Goal: Task Accomplishment & Management: Use online tool/utility

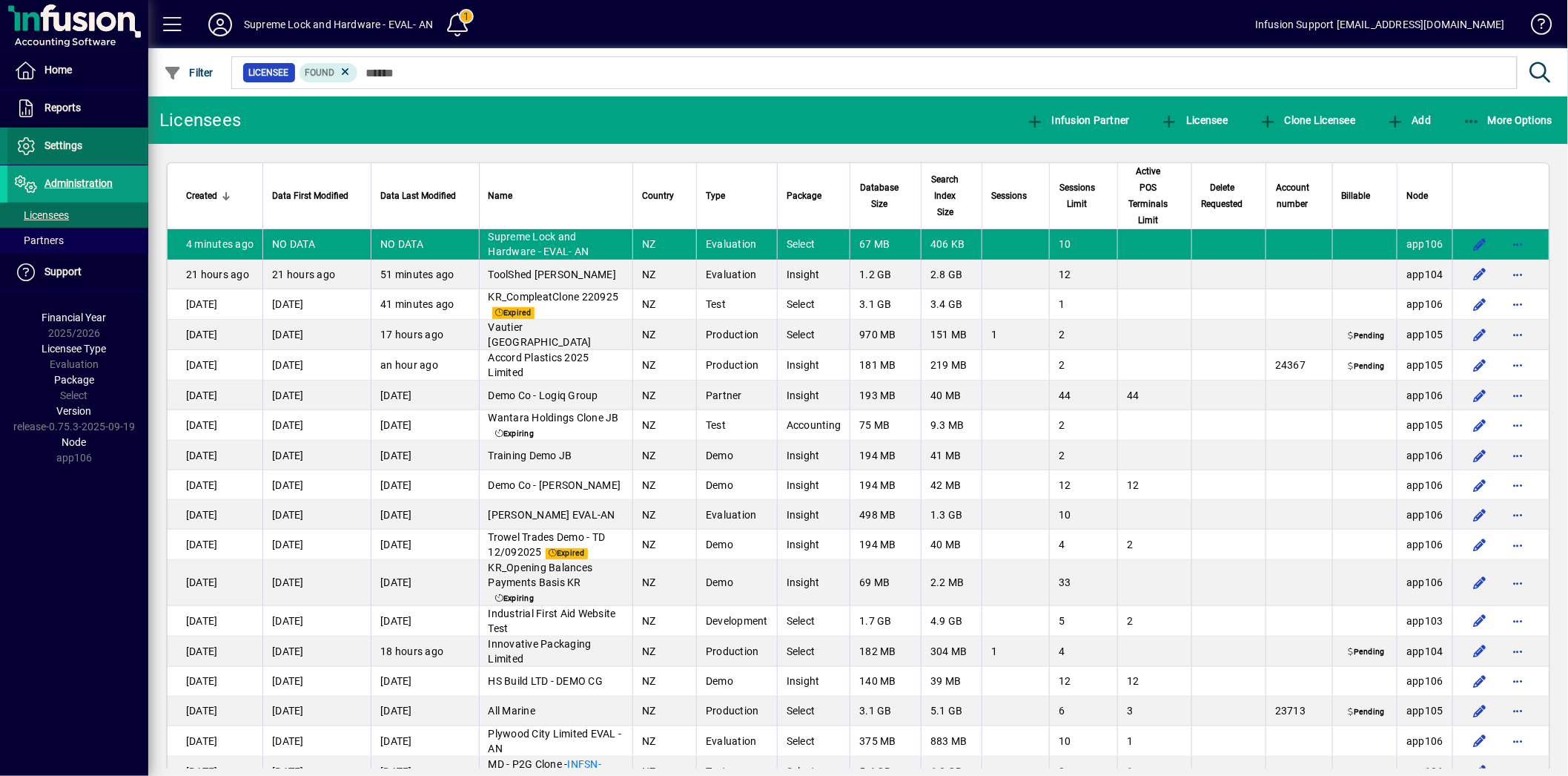
click at [92, 146] on span at bounding box center [77, 146] width 141 height 36
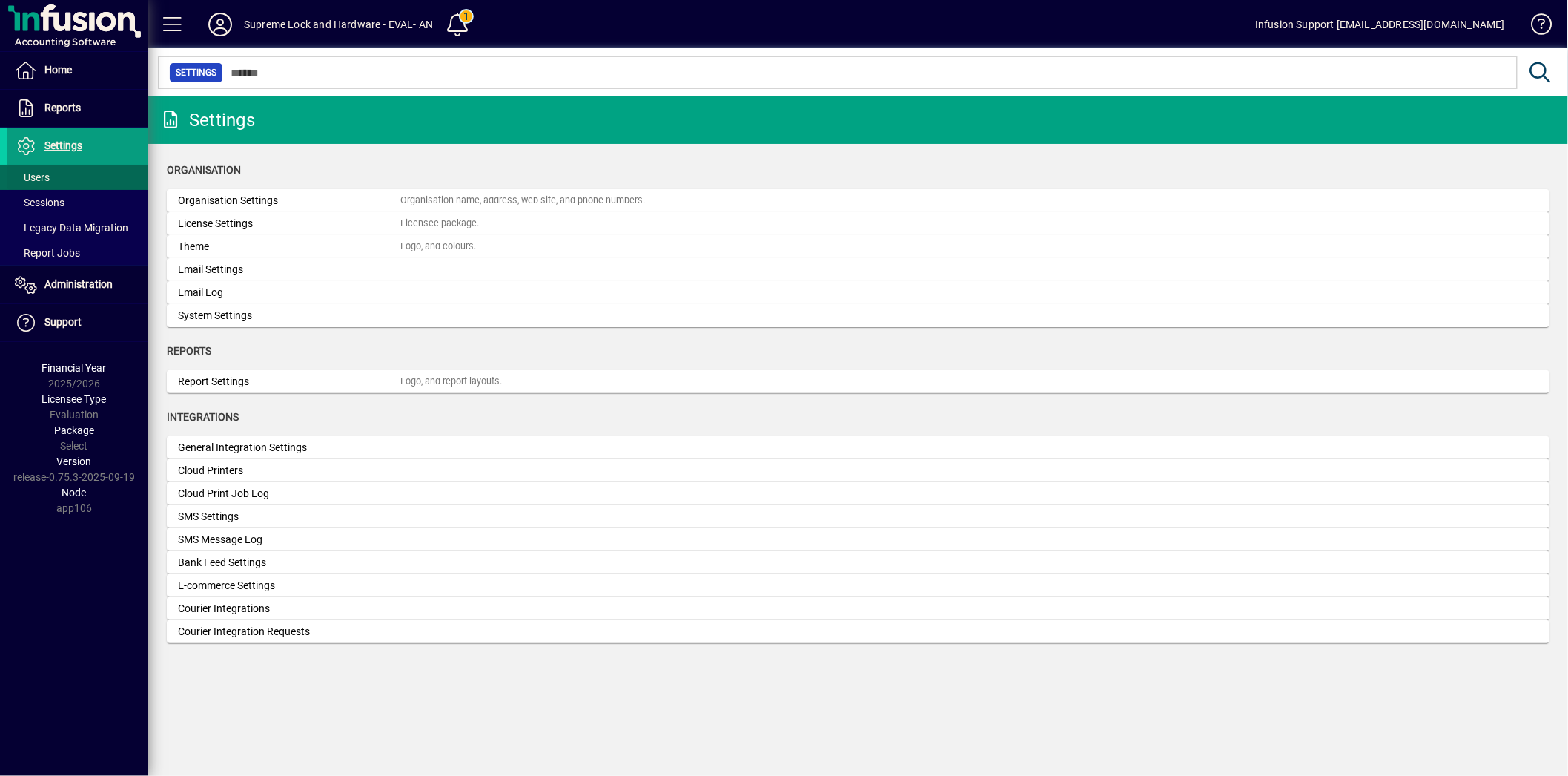
click at [68, 174] on span at bounding box center [77, 178] width 141 height 36
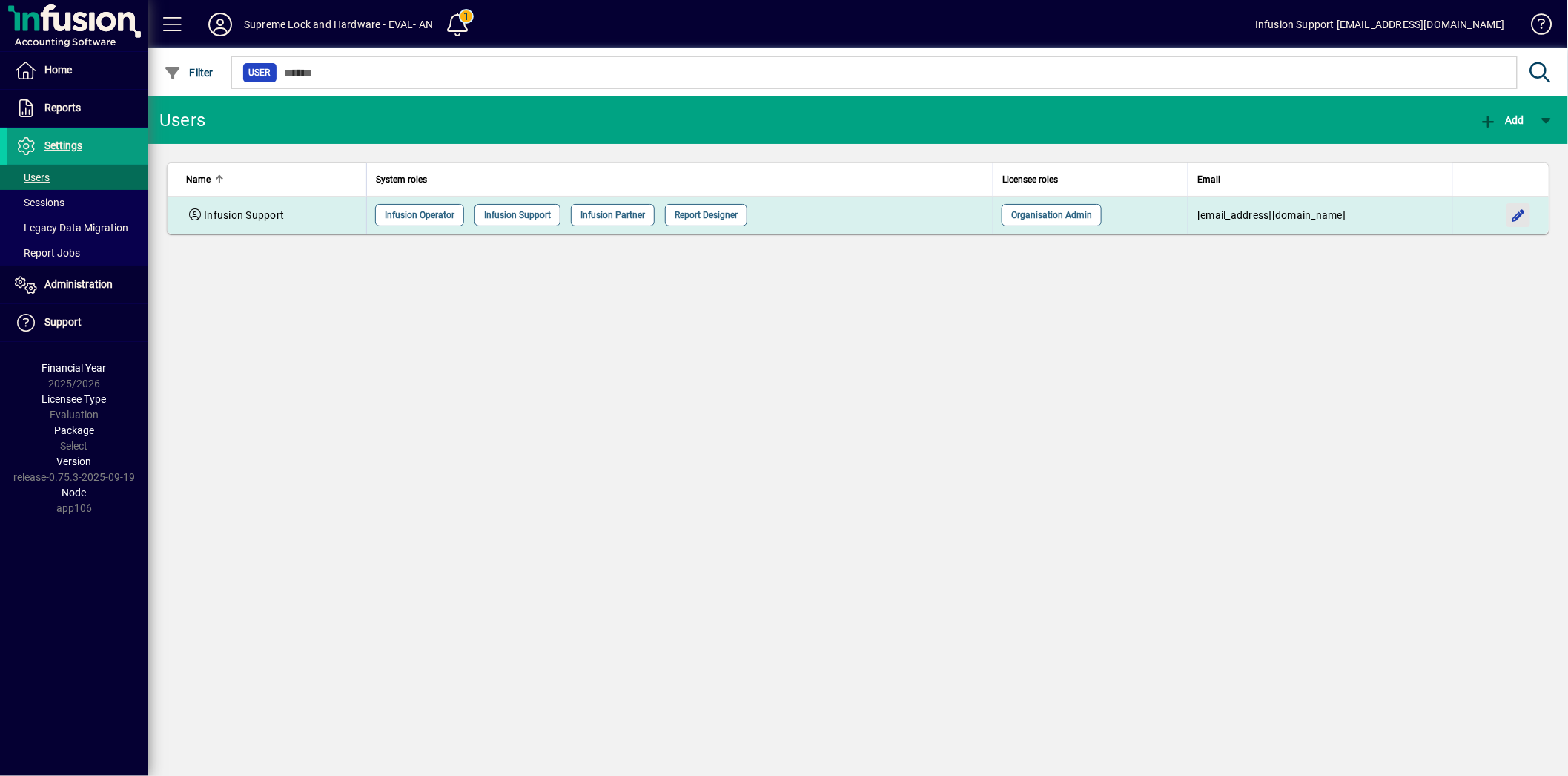
click at [1528, 210] on span "button" at bounding box center [1519, 215] width 36 height 36
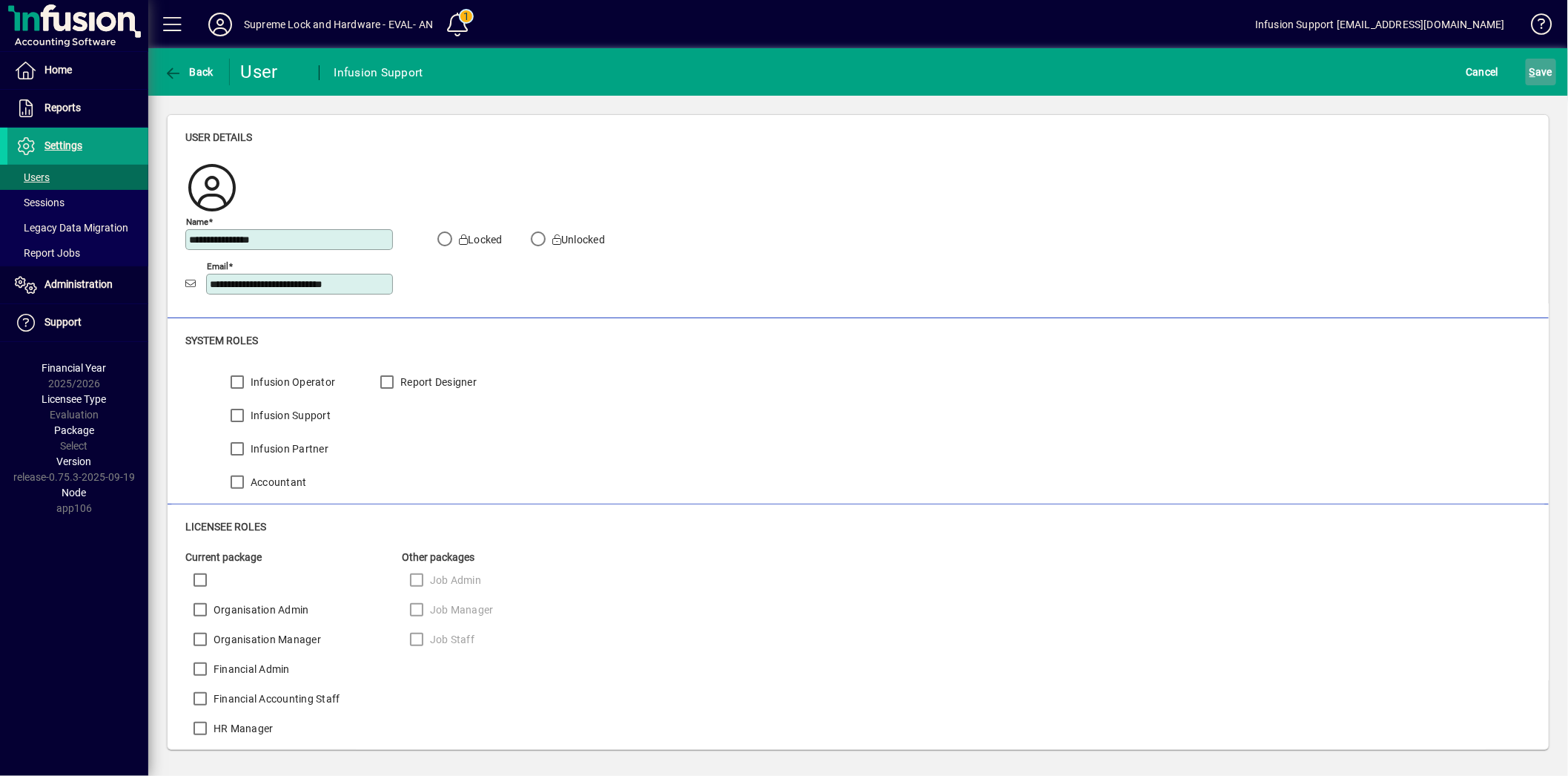
click at [1538, 69] on span "S ave" at bounding box center [1541, 71] width 23 height 23
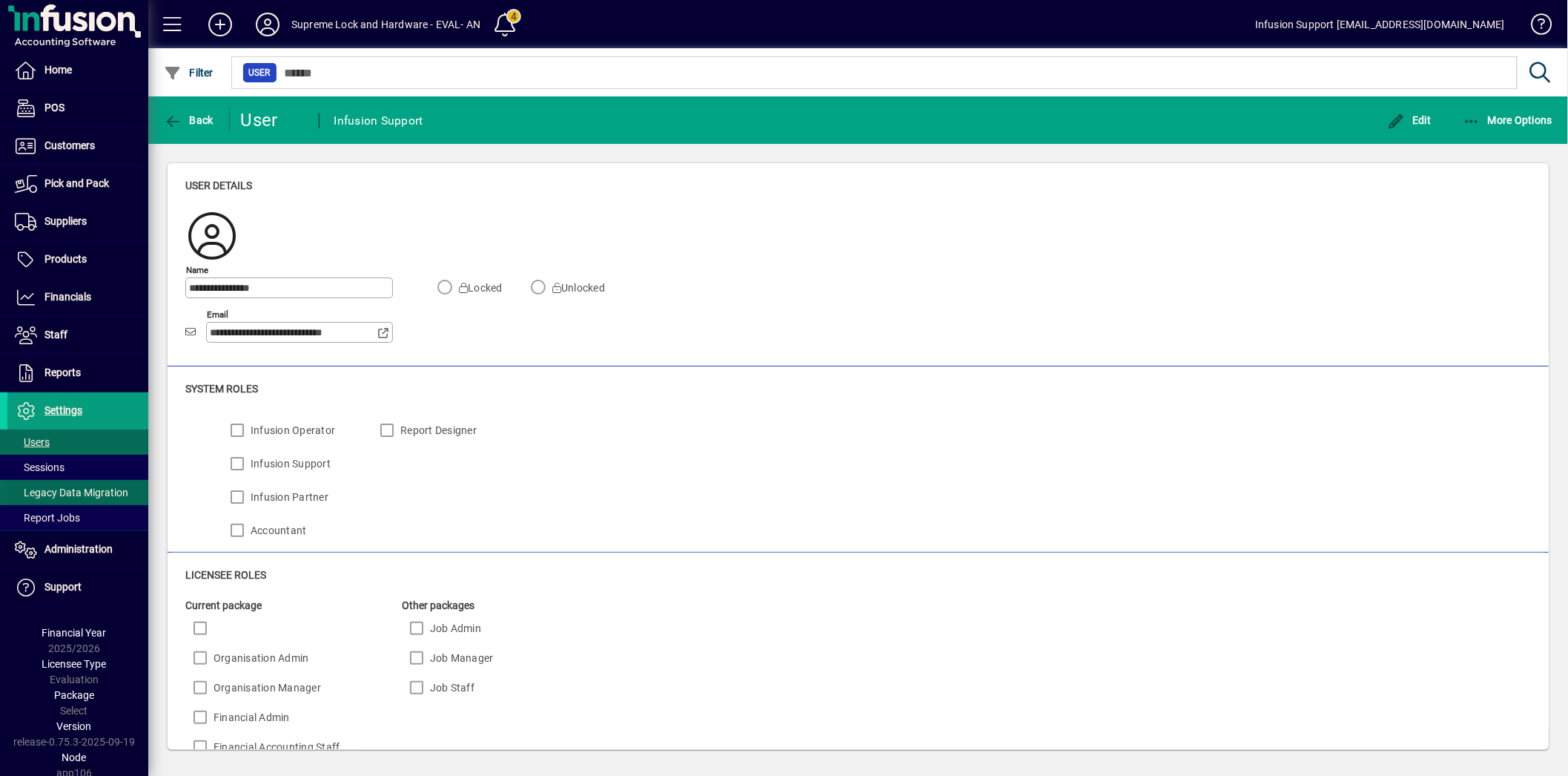
click at [98, 492] on span "Legacy Data Migration" at bounding box center [71, 493] width 114 height 12
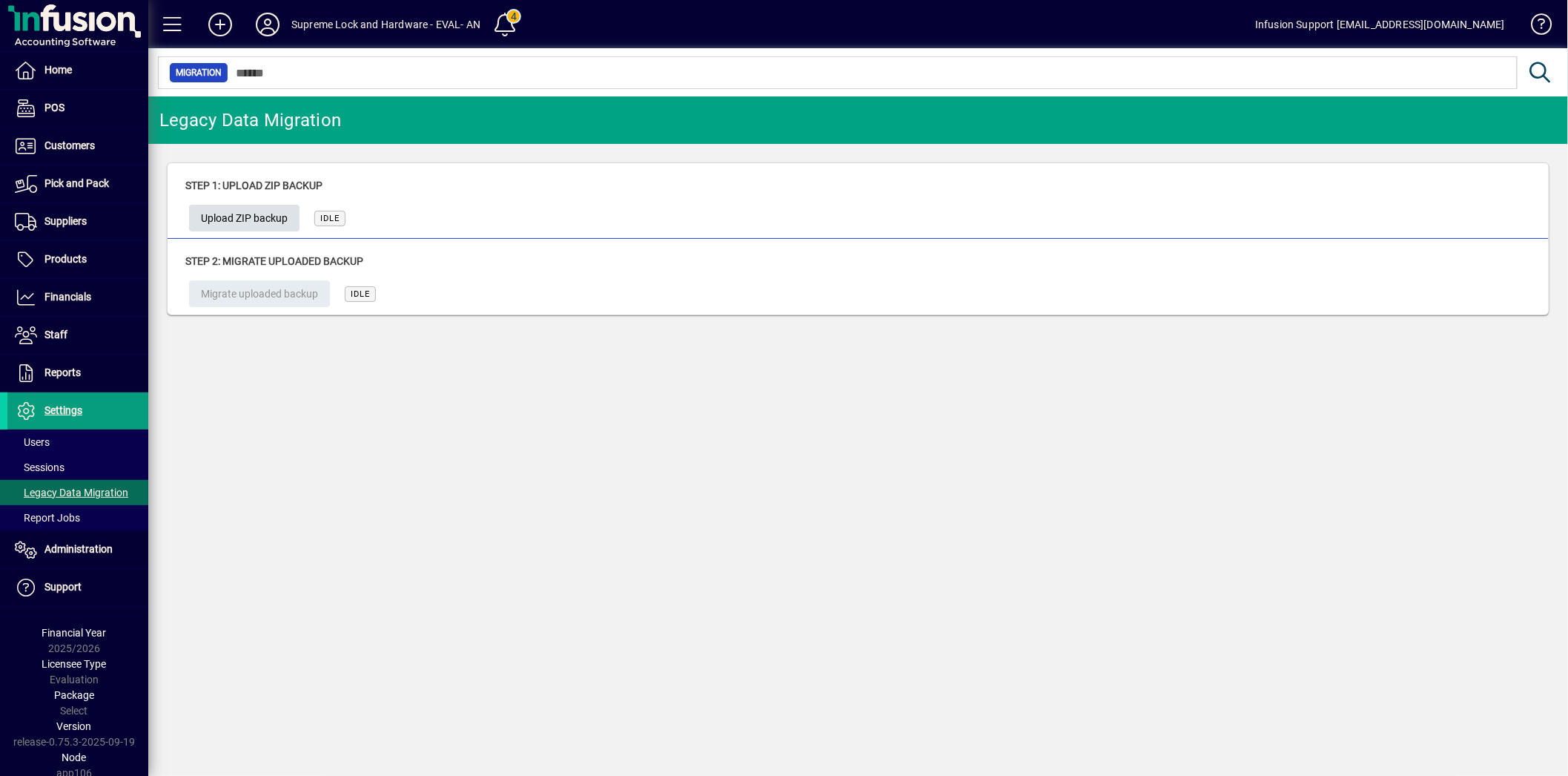
click at [267, 213] on span "Upload ZIP backup" at bounding box center [245, 218] width 87 height 24
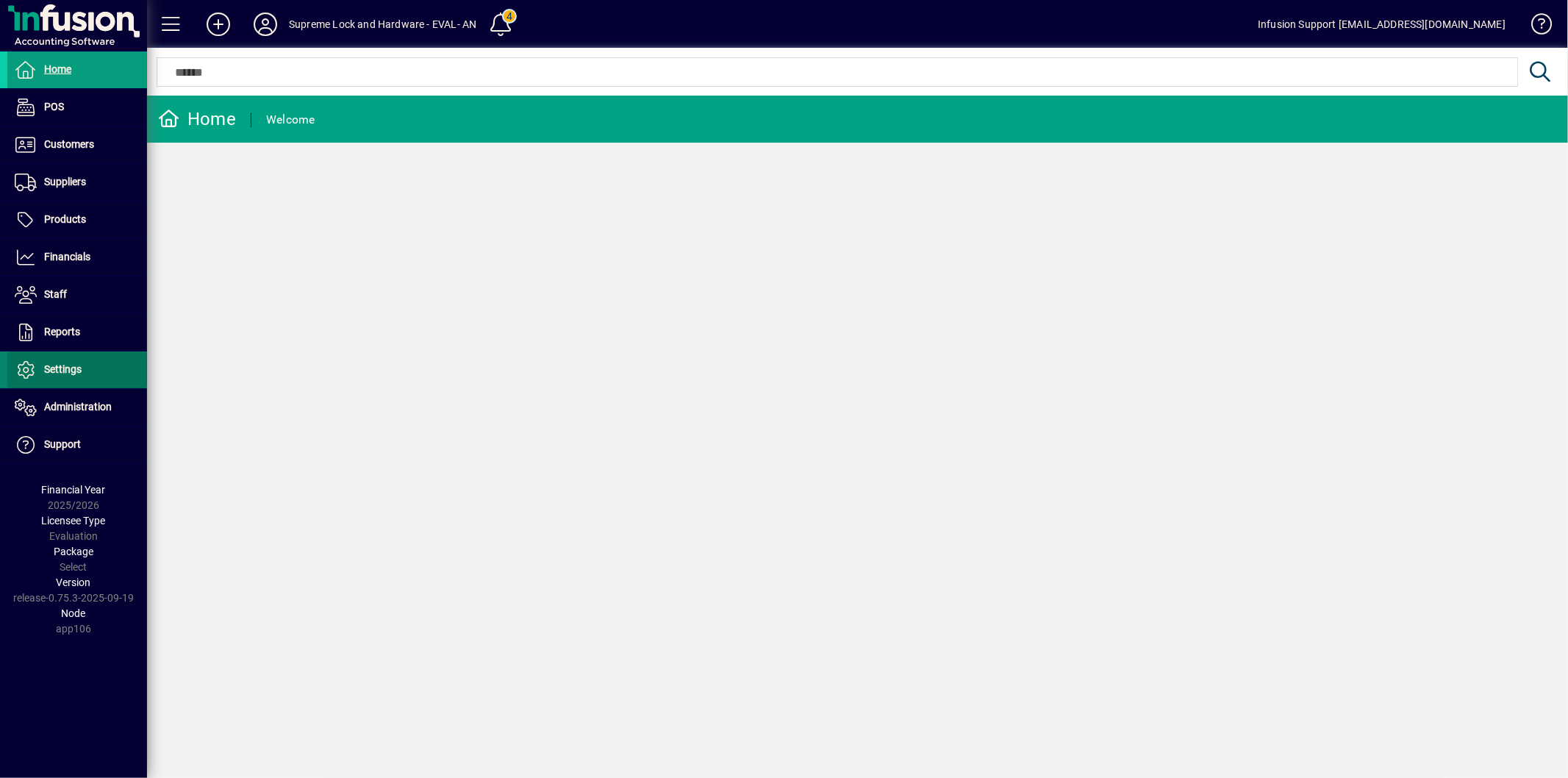
click at [62, 364] on span "Settings" at bounding box center [62, 369] width 38 height 12
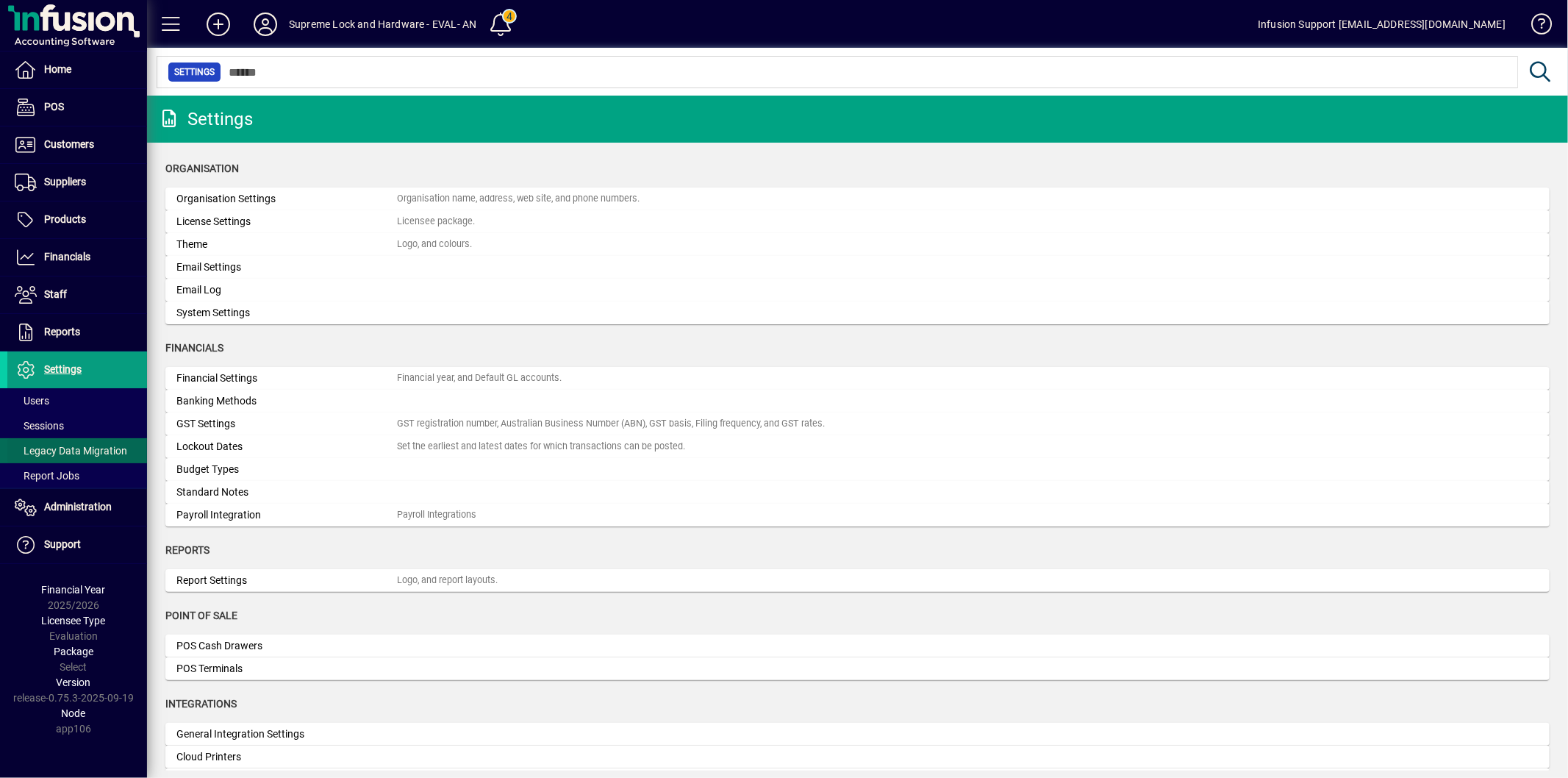
click at [71, 443] on span "Legacy Data Migration" at bounding box center [67, 451] width 120 height 15
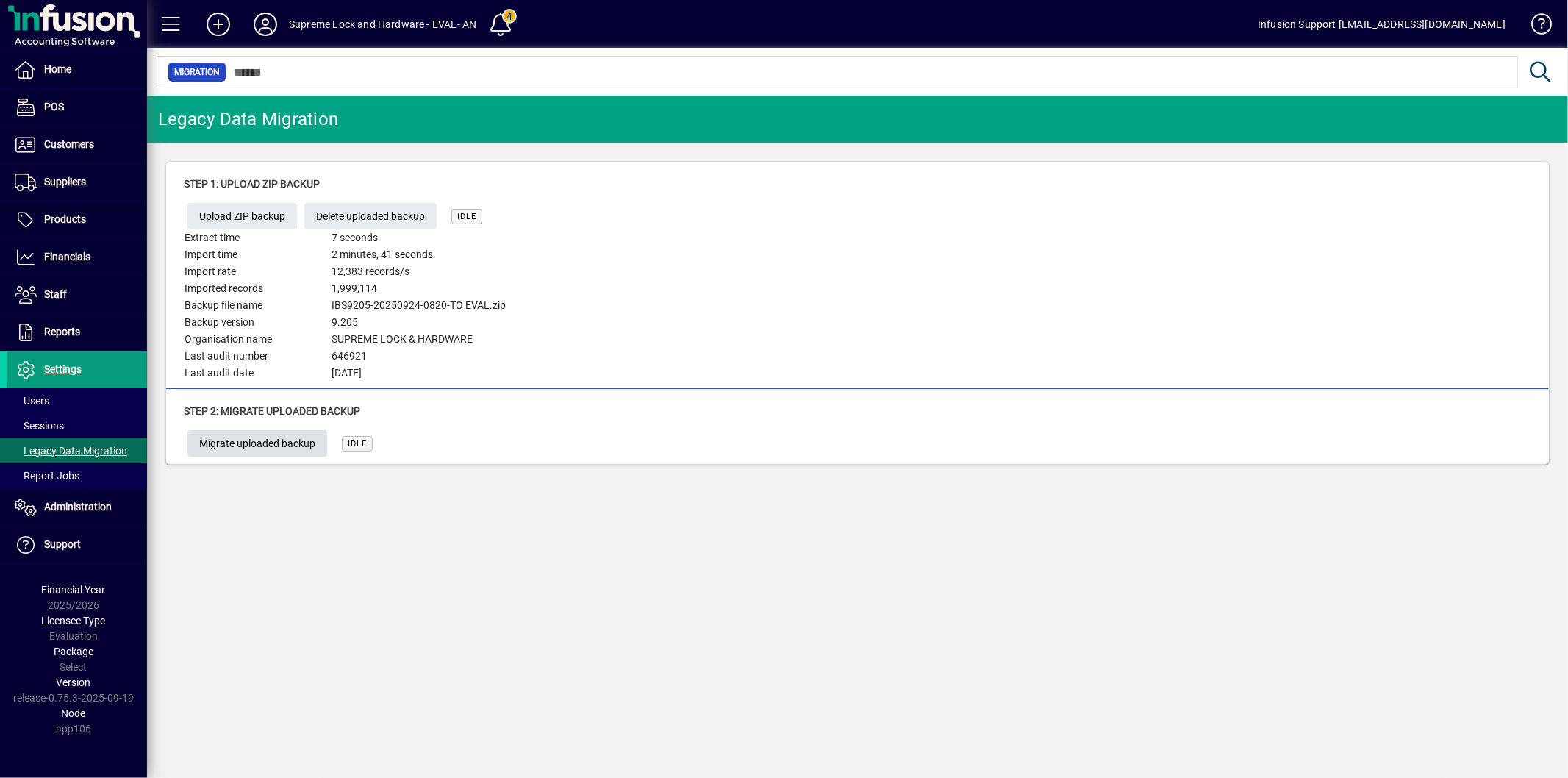
click at [240, 435] on span "Migrate uploaded backup" at bounding box center [257, 443] width 116 height 24
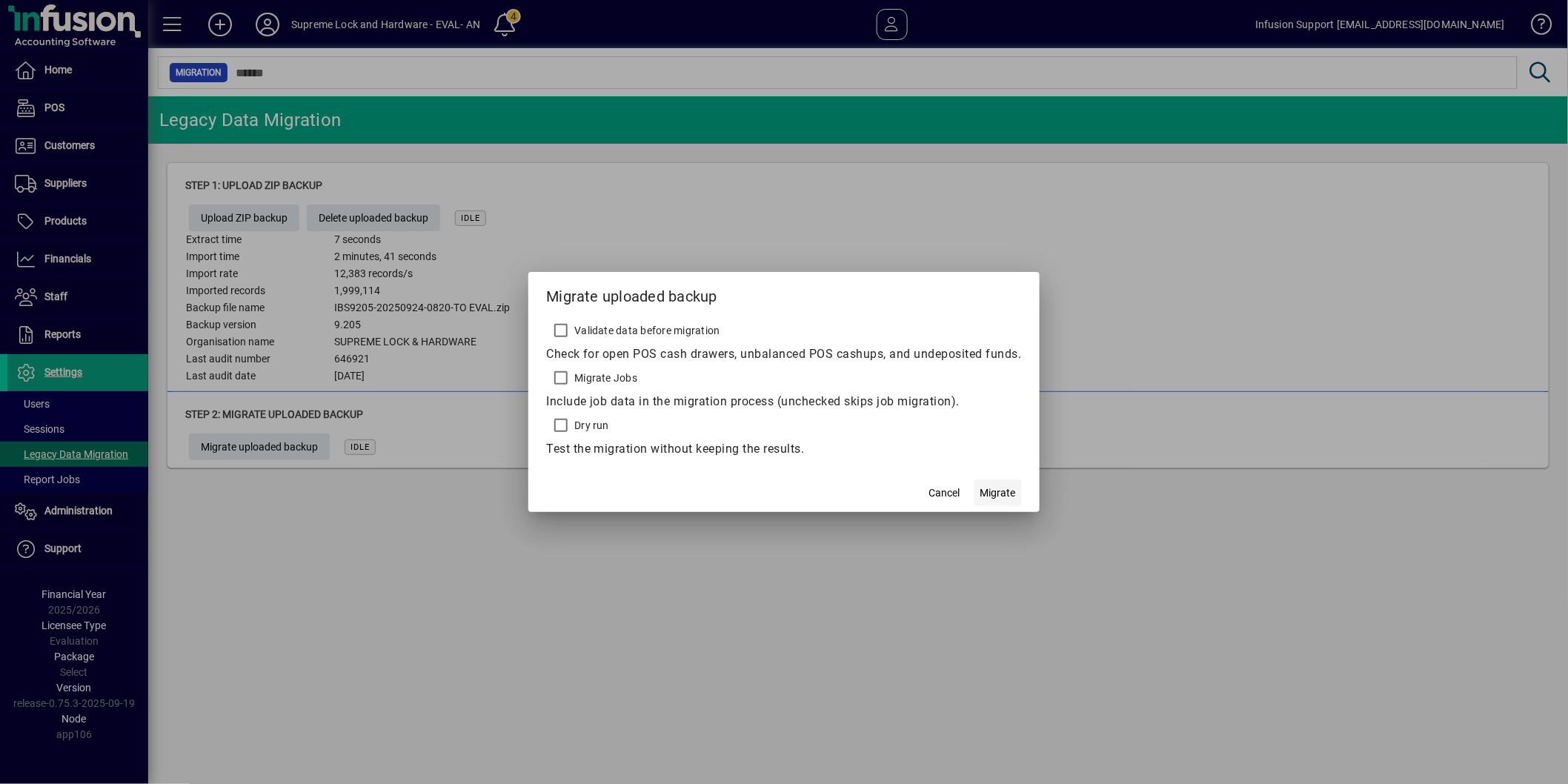
click at [1005, 498] on span "Migrate" at bounding box center [999, 493] width 35 height 15
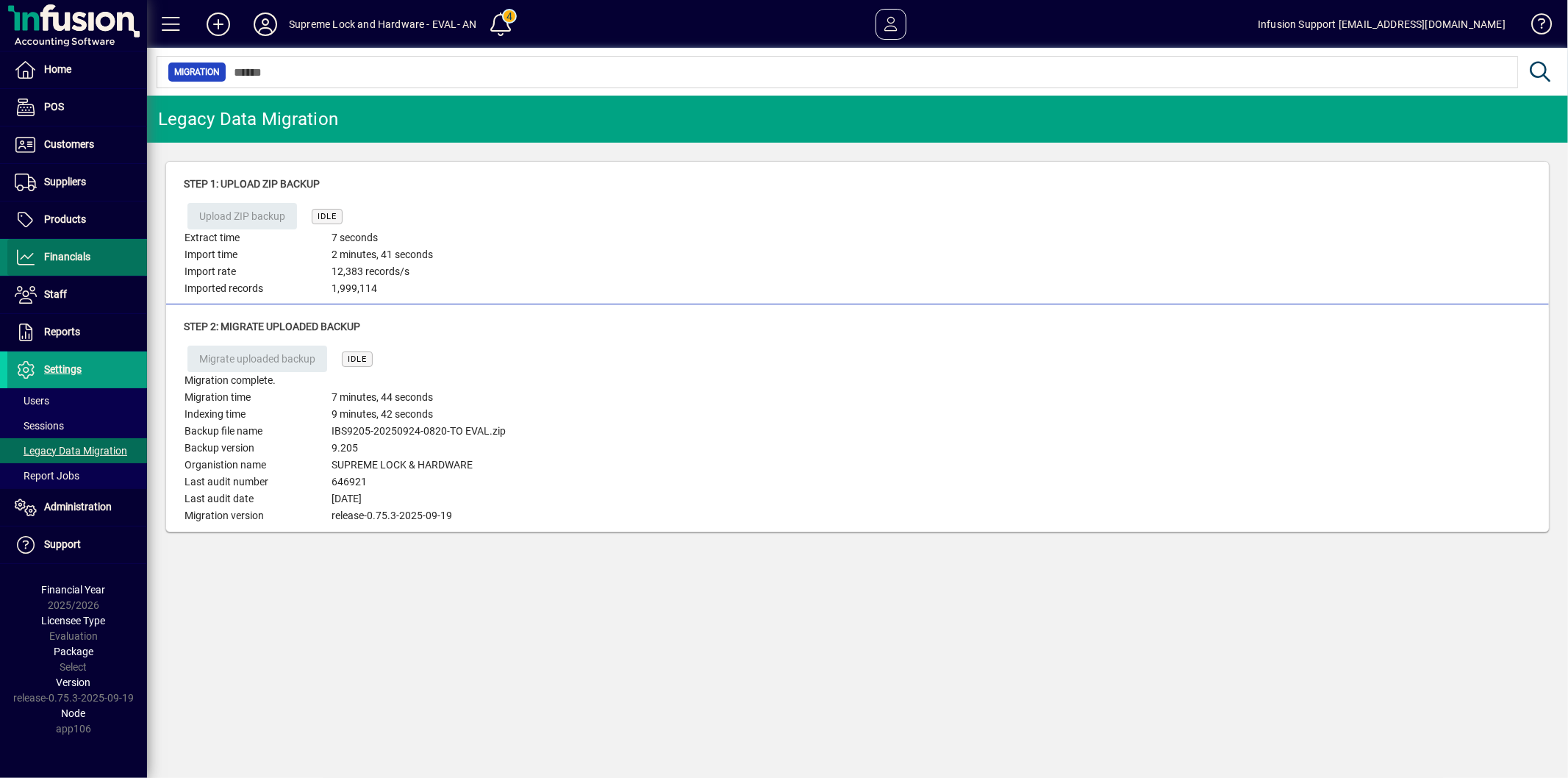
click at [69, 255] on span "Financials" at bounding box center [67, 256] width 46 height 12
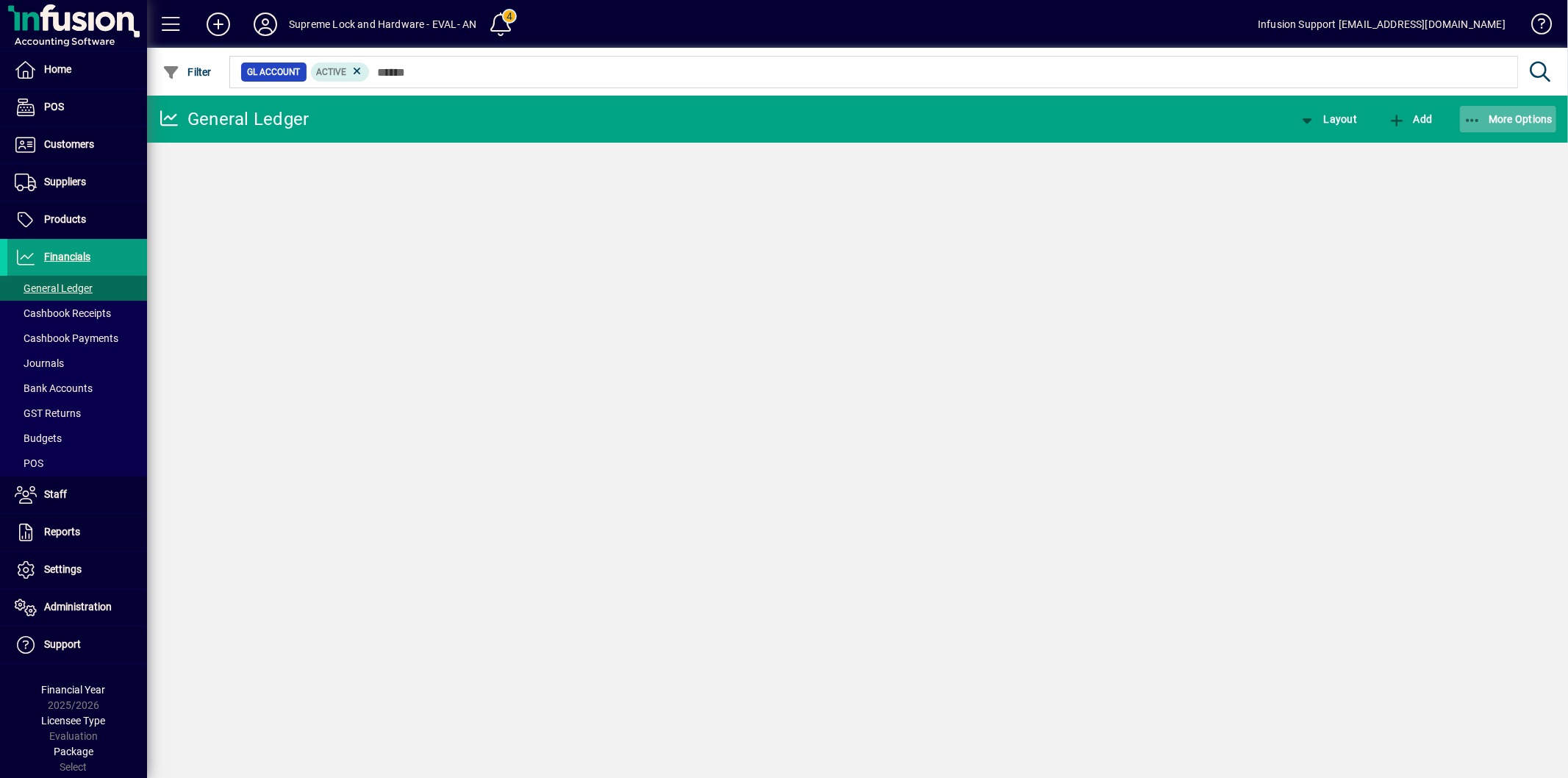
click at [1487, 121] on span "More Options" at bounding box center [1509, 119] width 90 height 12
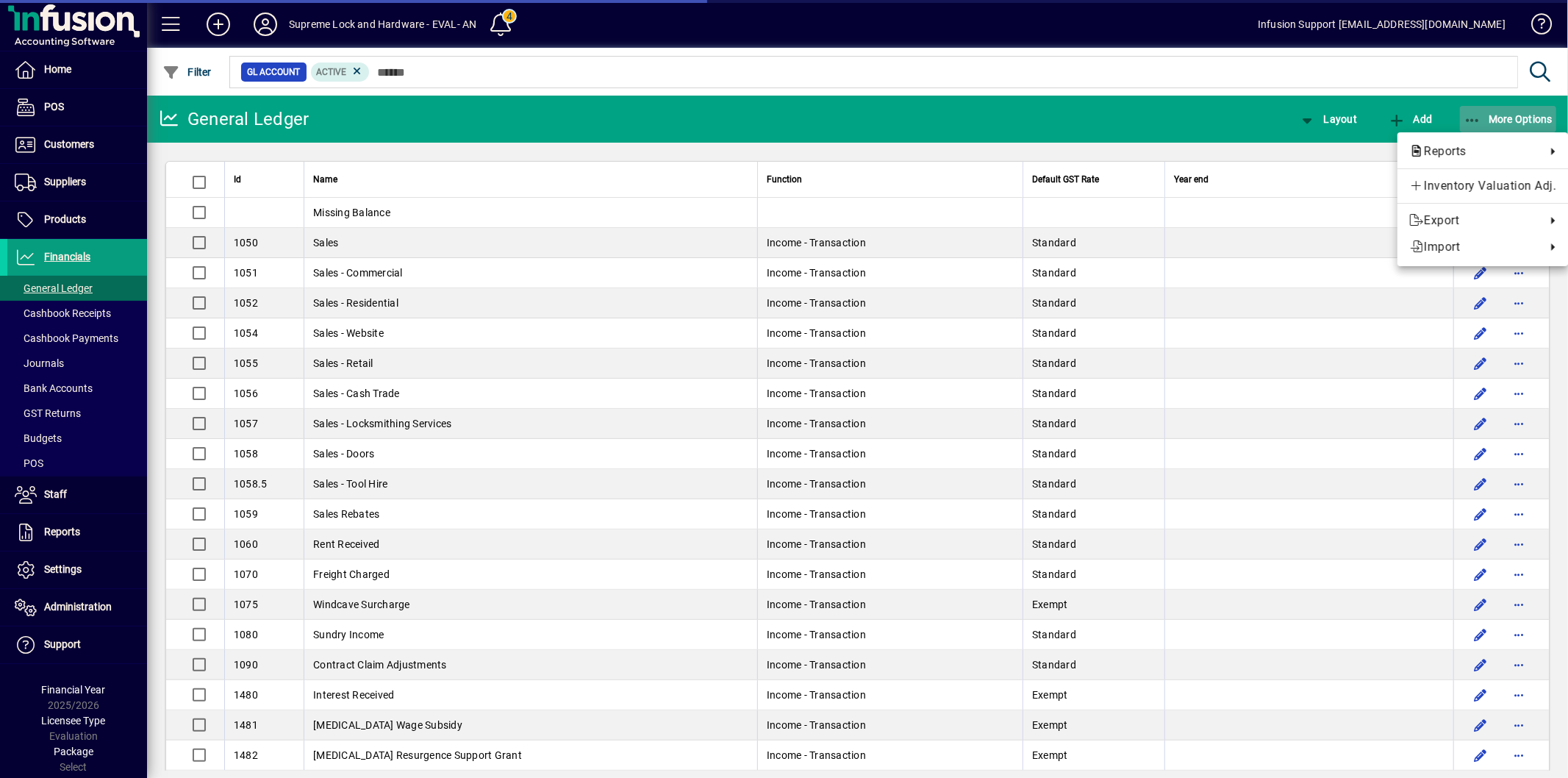
click at [1495, 122] on span "More Options" at bounding box center [1509, 119] width 90 height 12
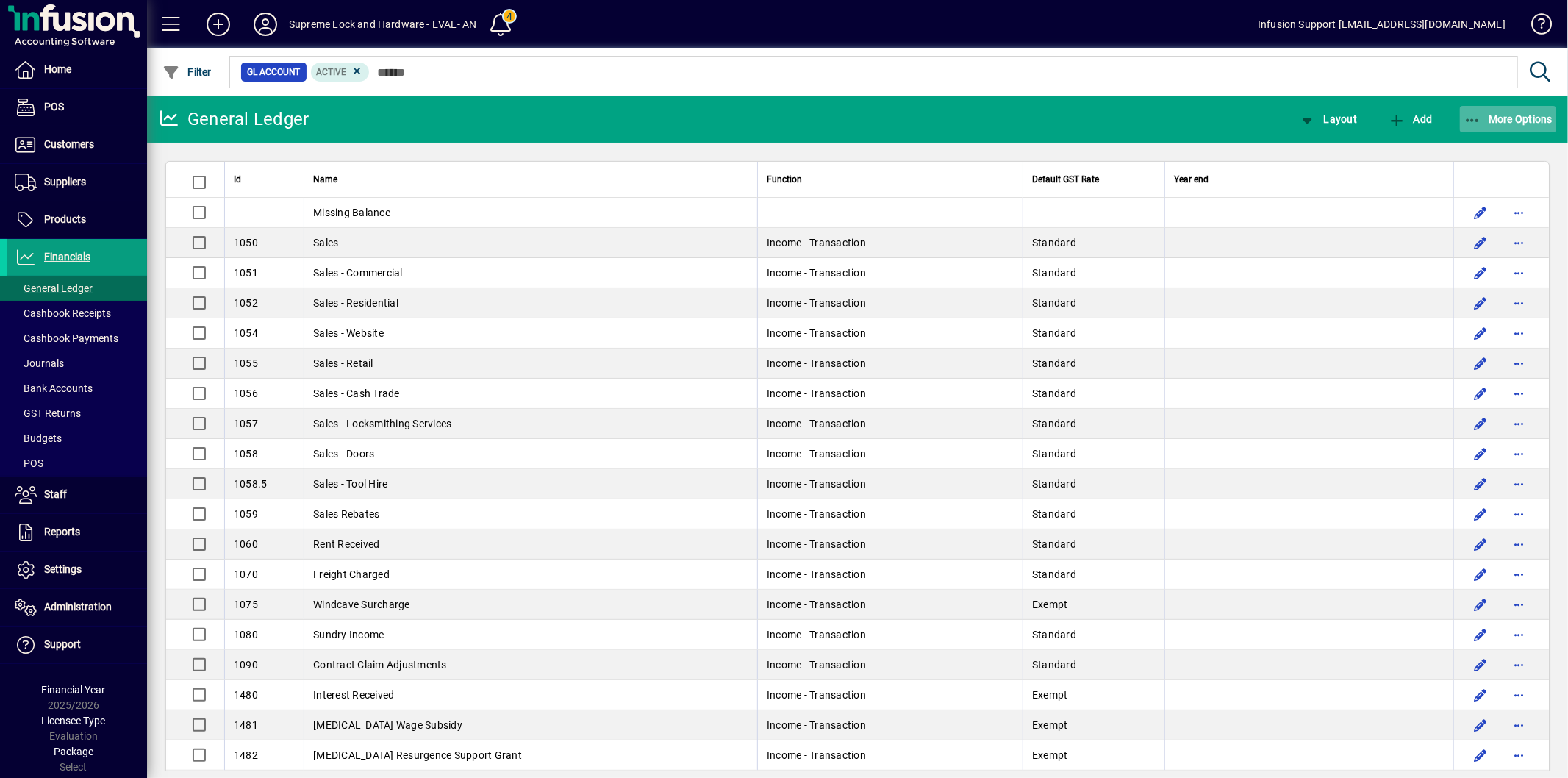
click at [1495, 118] on span "More Options" at bounding box center [1509, 119] width 90 height 12
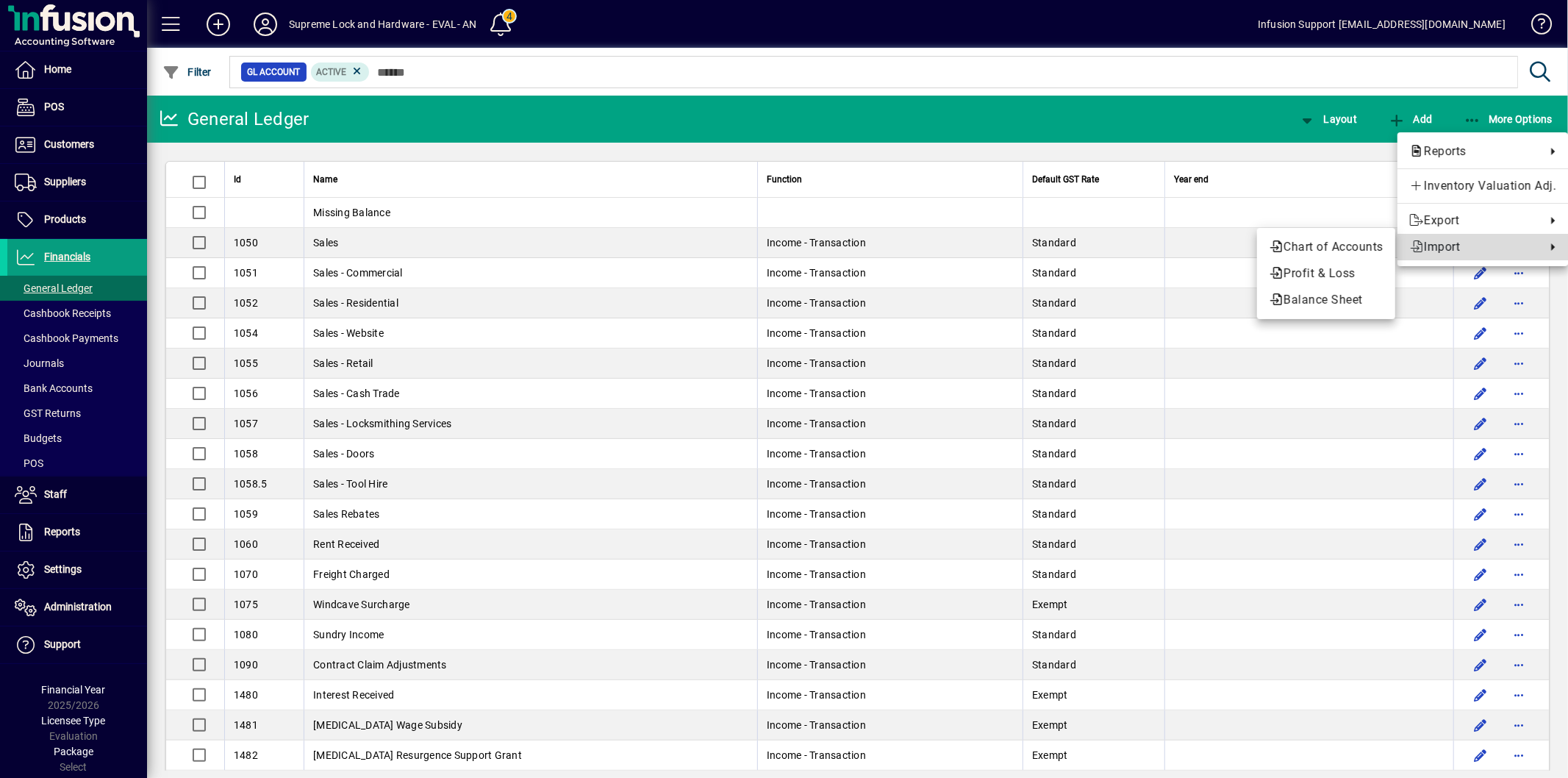
click at [1472, 246] on span "Import" at bounding box center [1474, 247] width 130 height 18
click at [1356, 252] on span "Chart of Accounts" at bounding box center [1326, 247] width 114 height 18
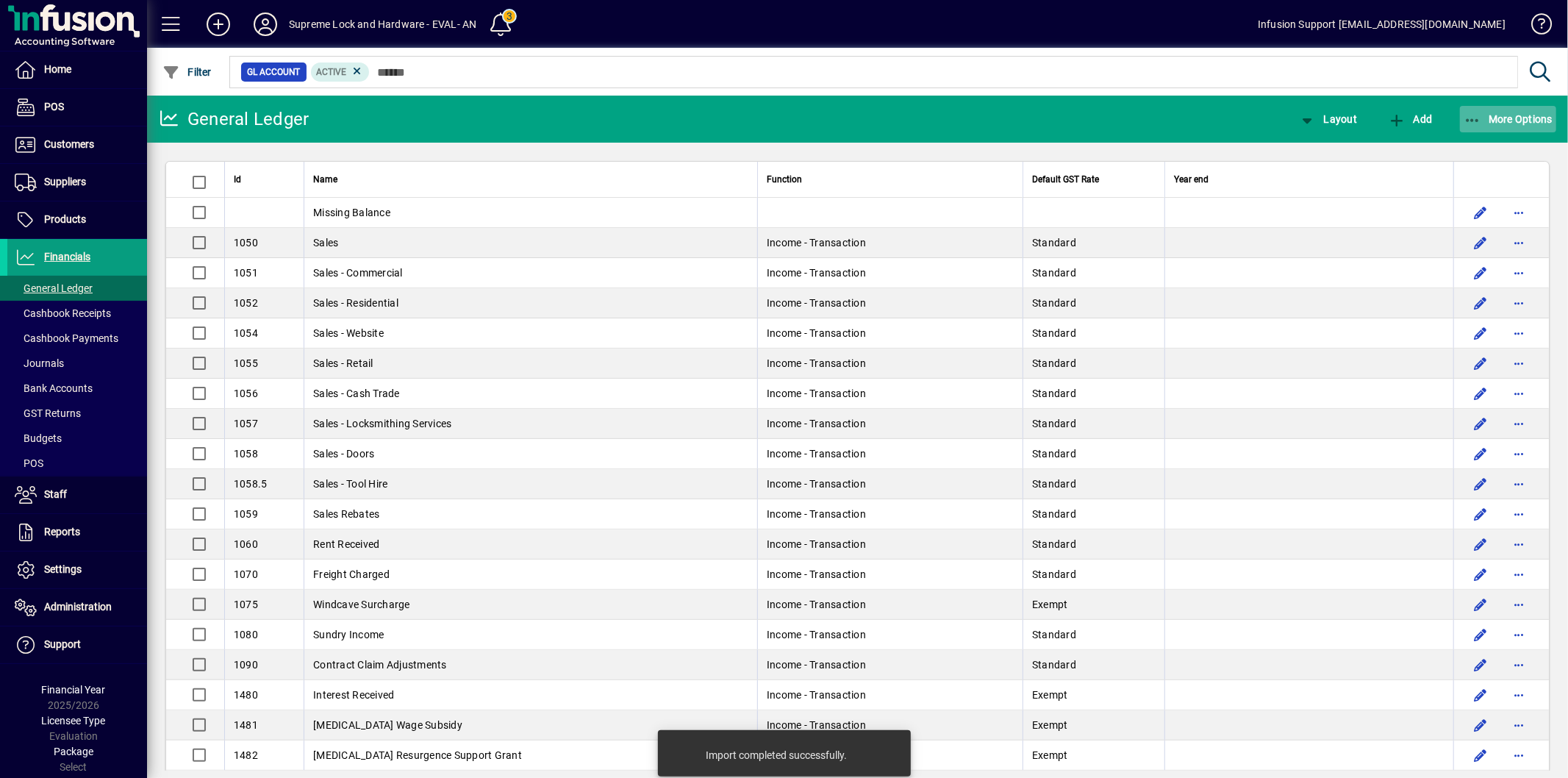
click at [1491, 122] on span "More Options" at bounding box center [1509, 119] width 90 height 12
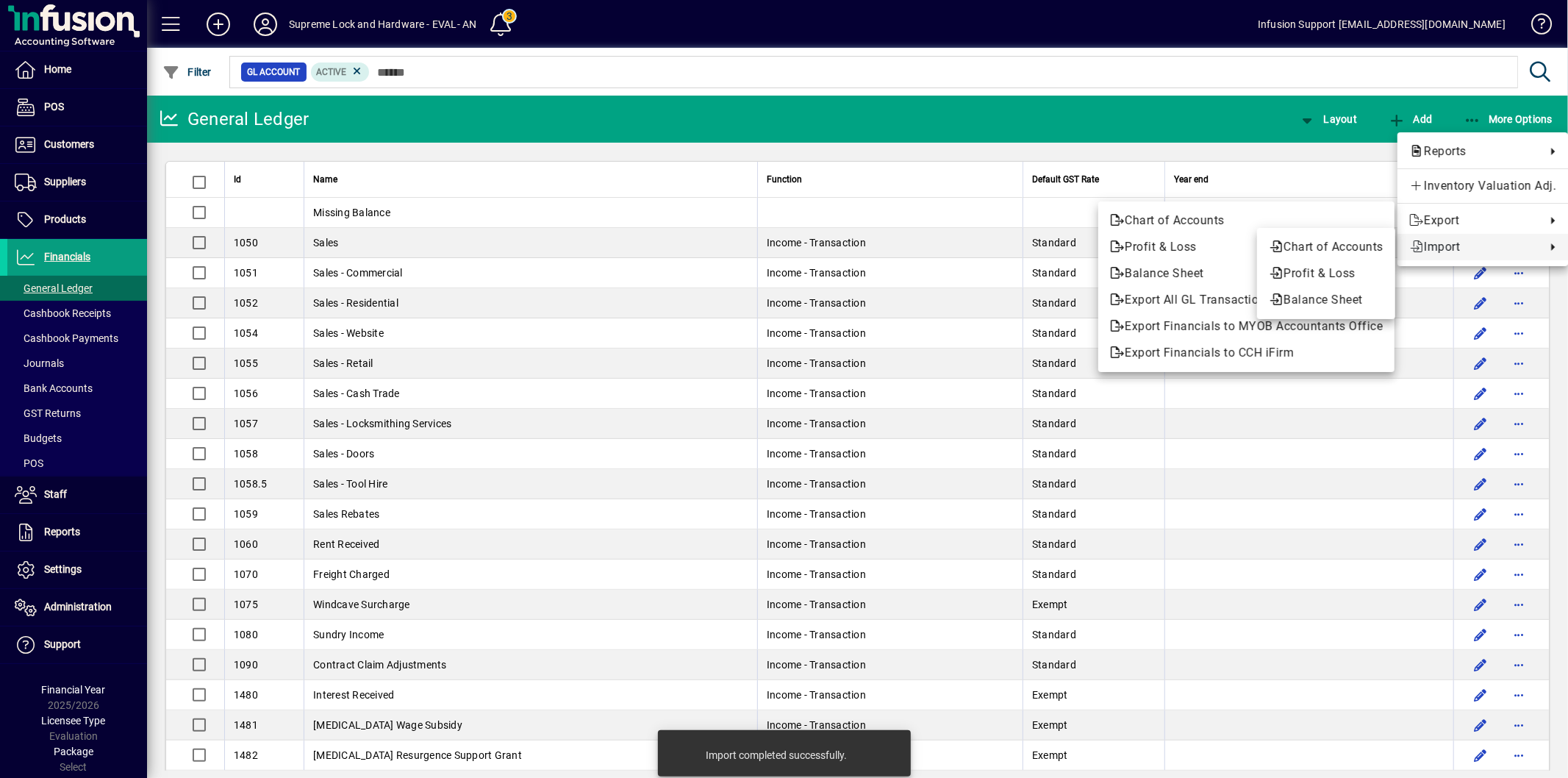
click at [1427, 243] on span "Import" at bounding box center [1474, 247] width 130 height 18
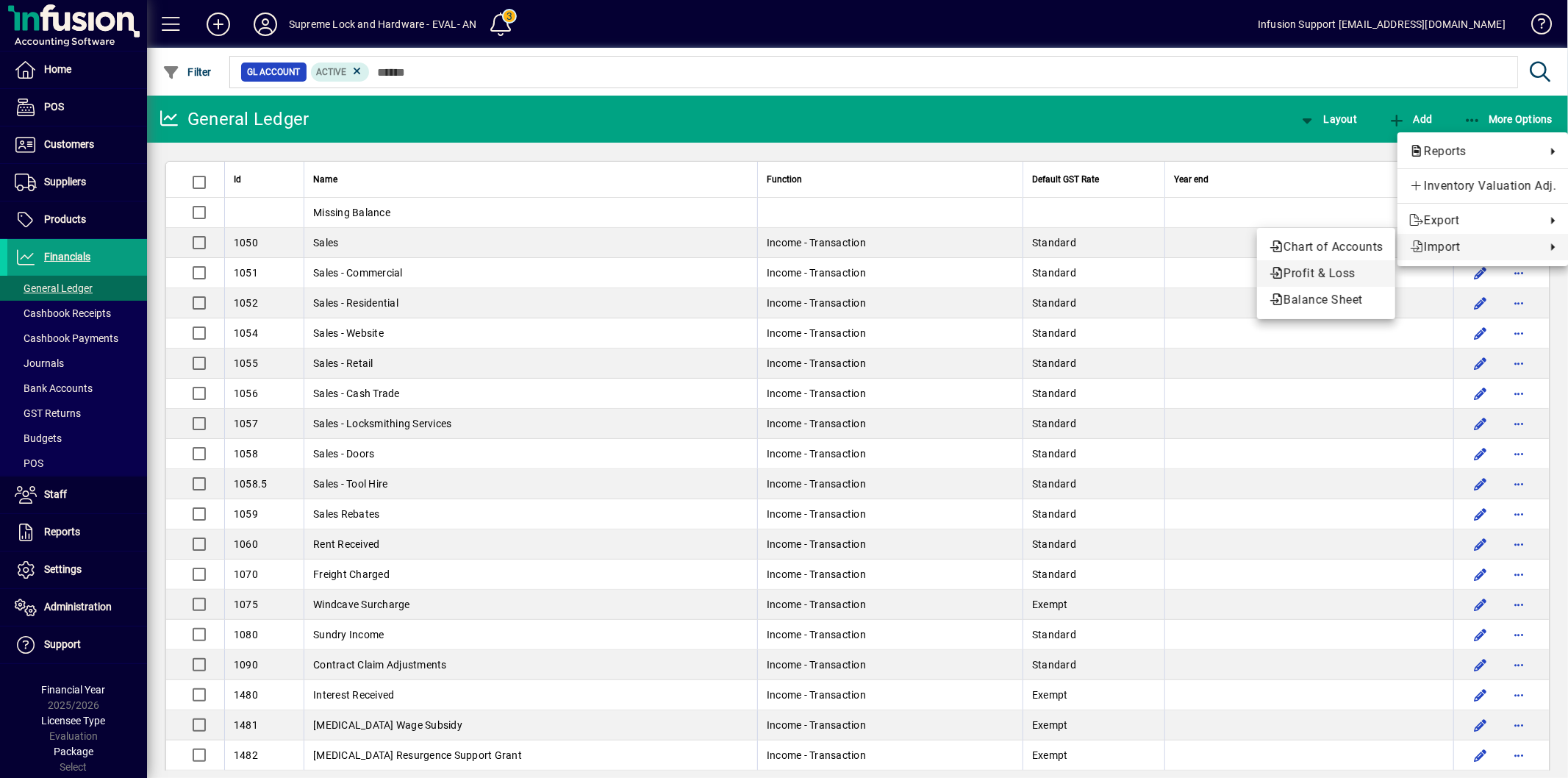
click at [1342, 269] on span "Profit & Loss" at bounding box center [1326, 274] width 114 height 18
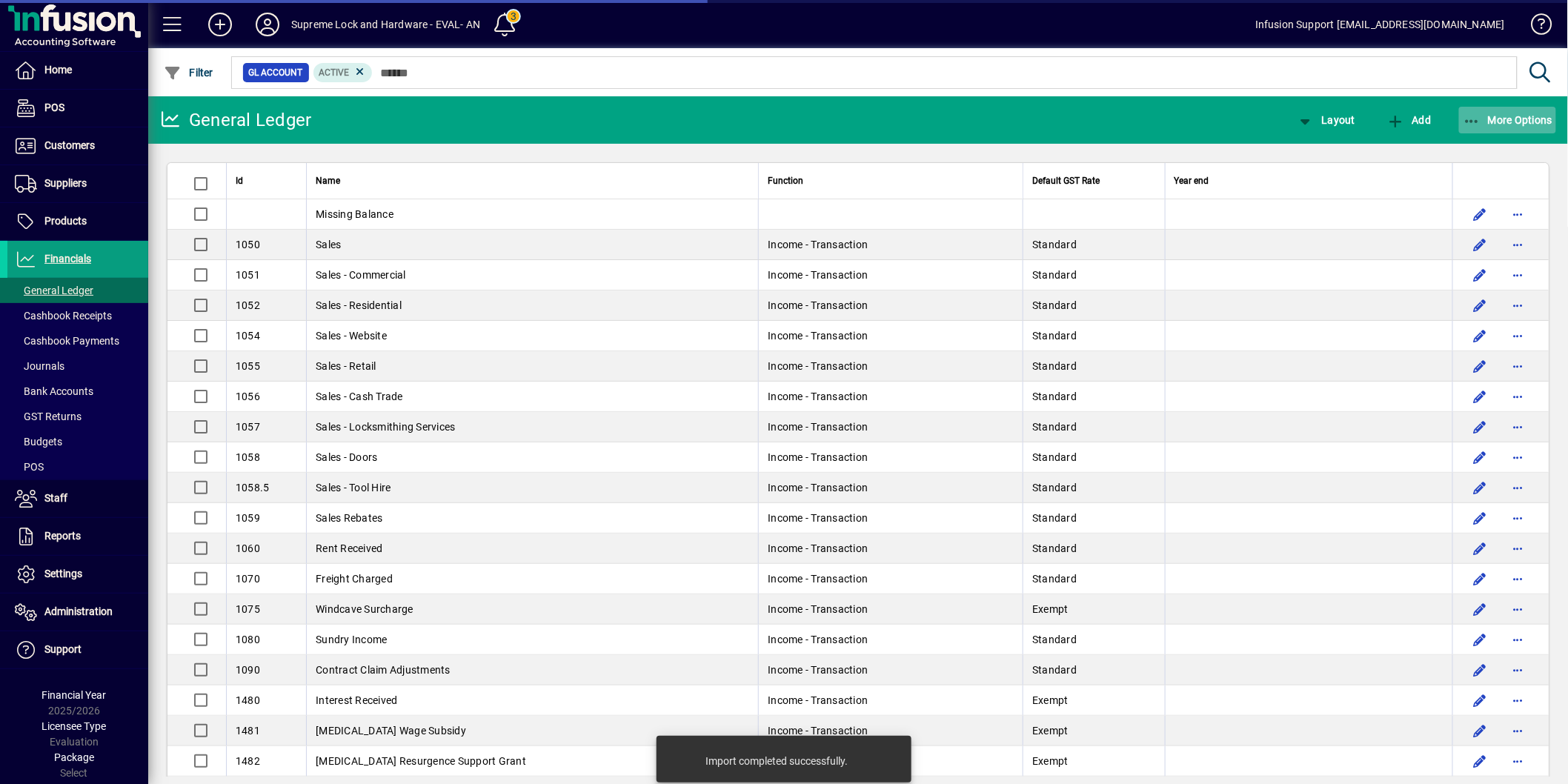
click at [1474, 112] on button "More Options" at bounding box center [1508, 119] width 98 height 27
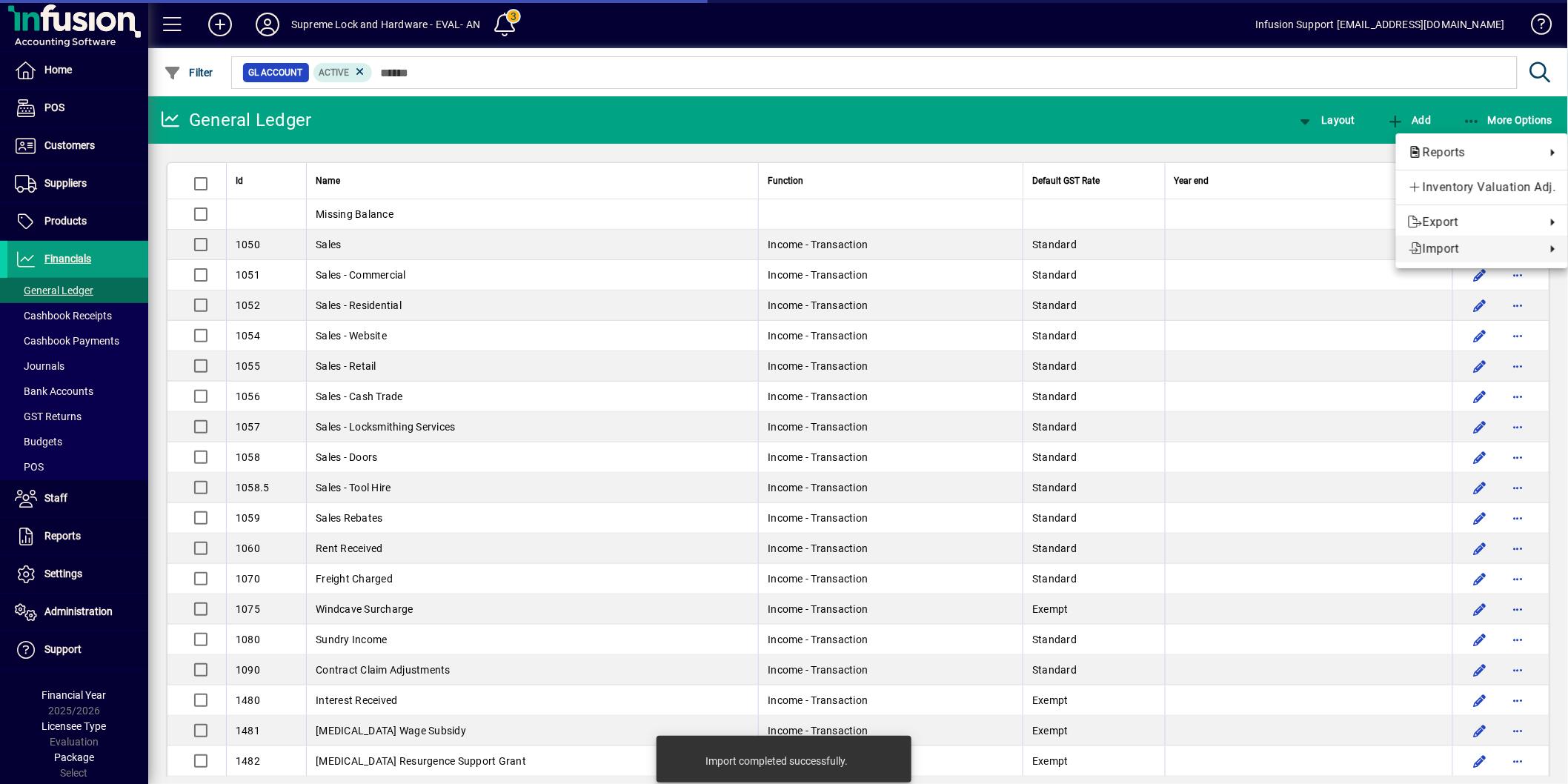
click at [1449, 244] on span "Import" at bounding box center [1474, 249] width 131 height 18
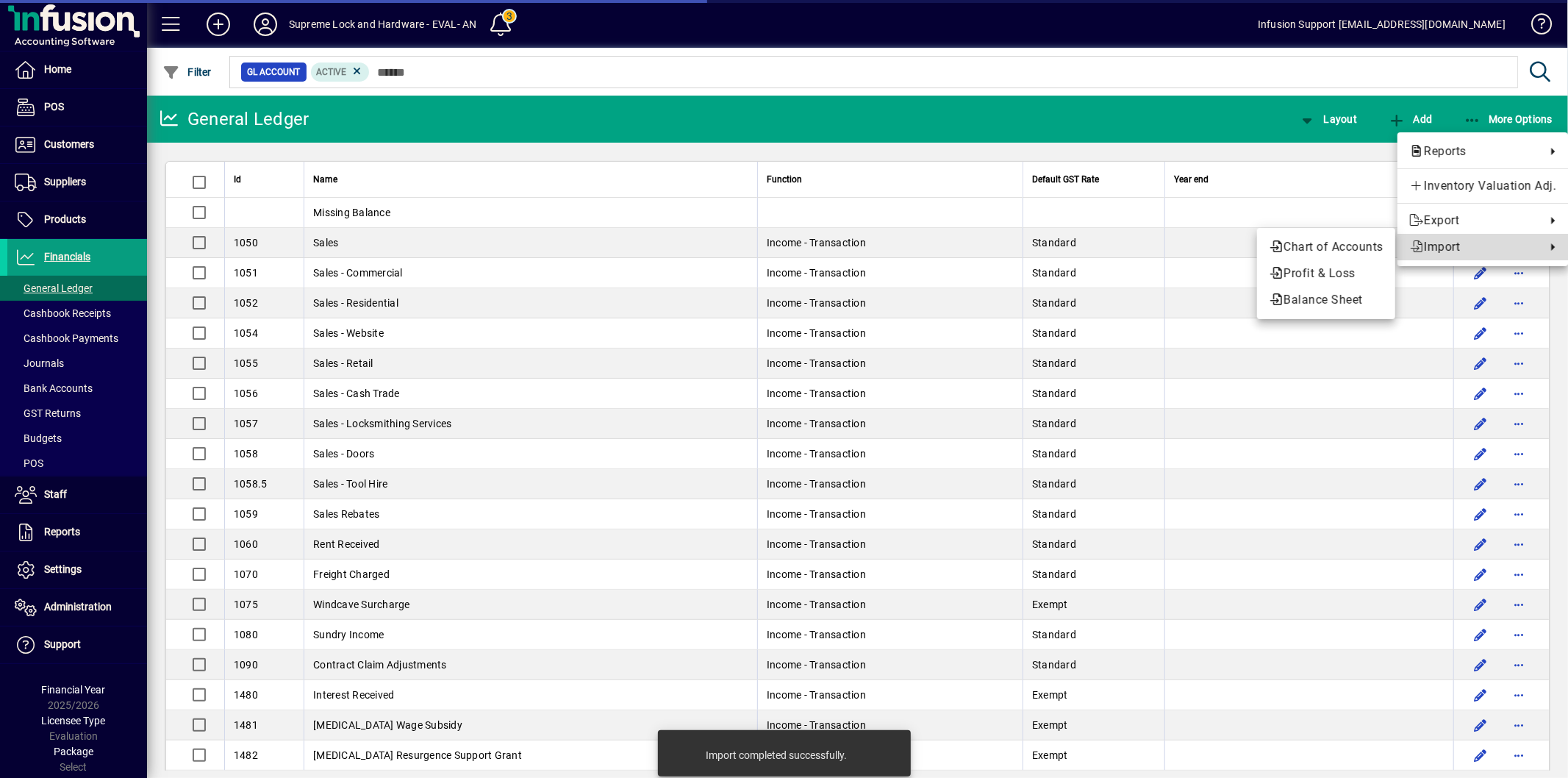
click at [515, 162] on div at bounding box center [784, 389] width 1568 height 778
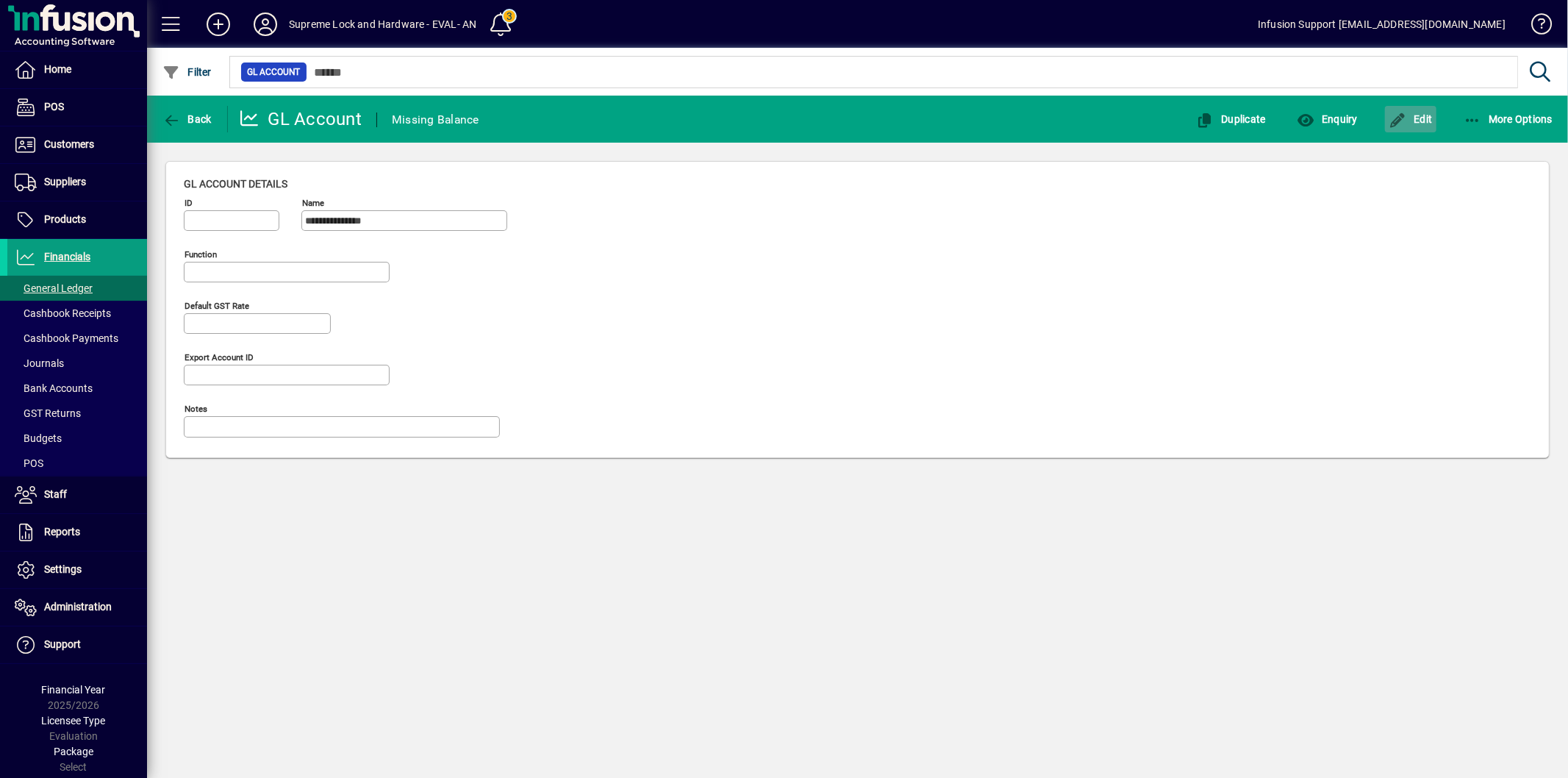
click at [1412, 120] on span "Edit" at bounding box center [1410, 119] width 44 height 12
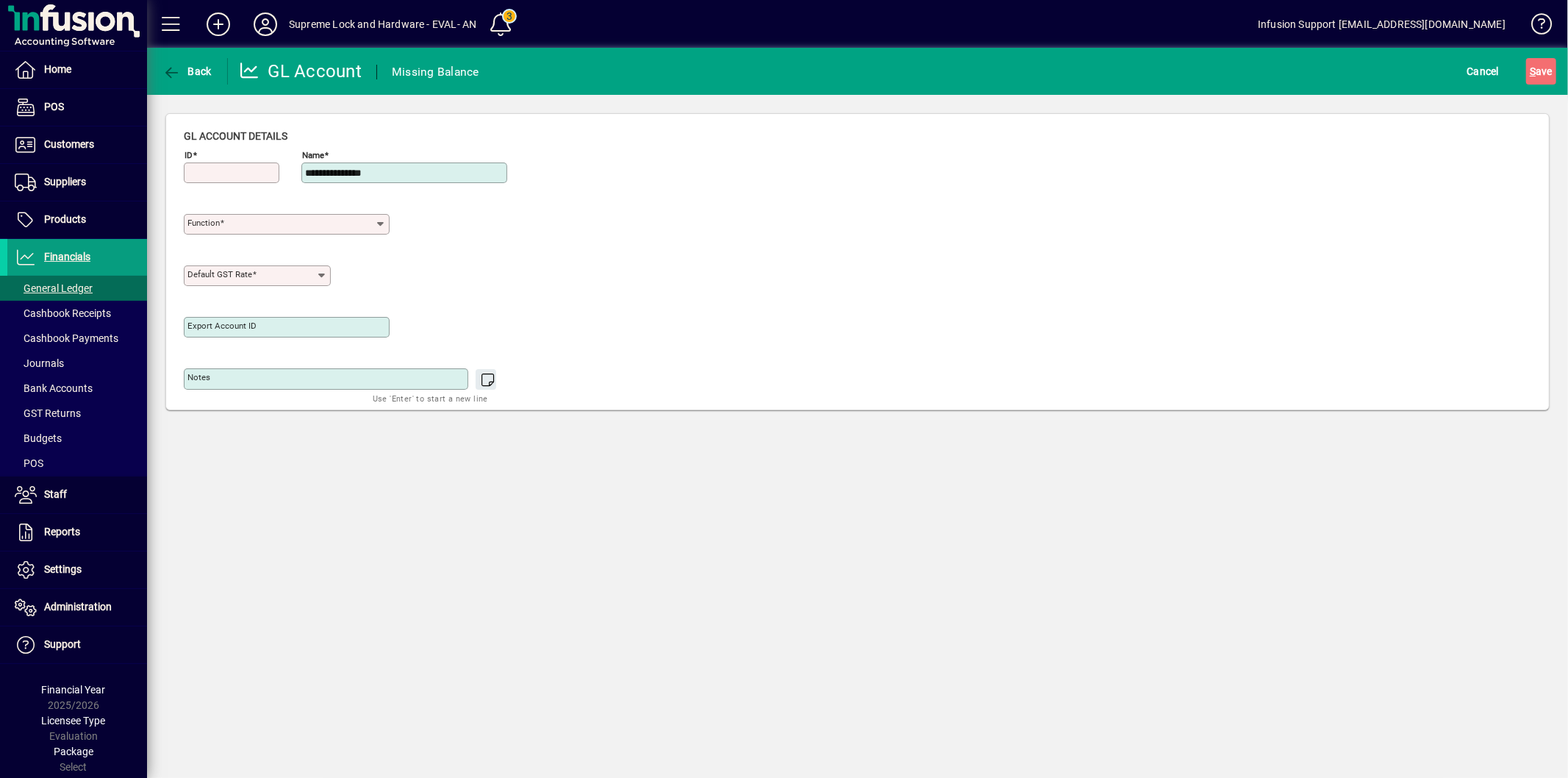
click at [214, 173] on input "ID" at bounding box center [233, 173] width 91 height 12
type input "****"
click at [356, 217] on div "Function" at bounding box center [286, 224] width 206 height 21
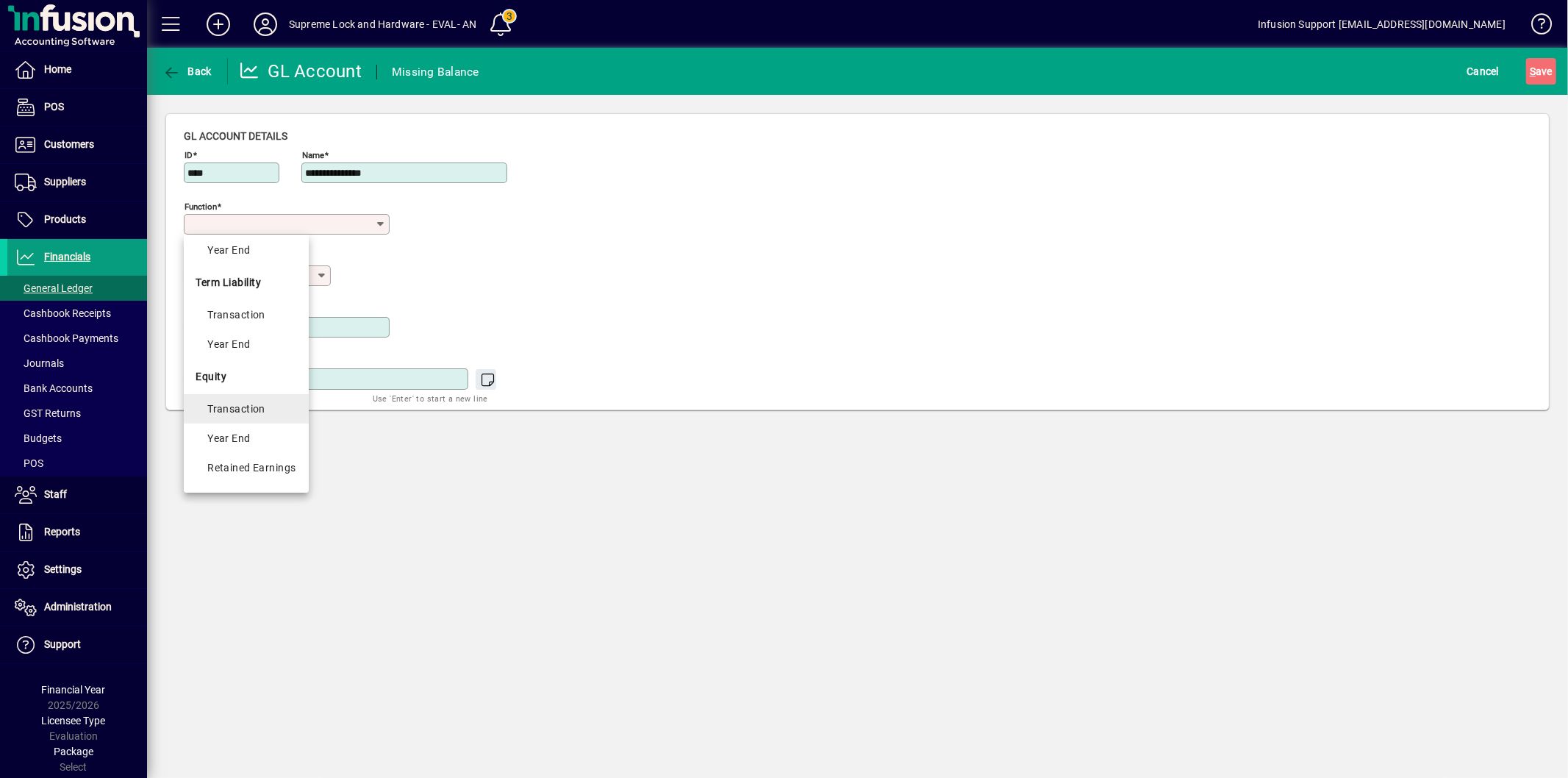
scroll to position [565, 0]
click at [277, 392] on div "Transaction" at bounding box center [251, 385] width 89 height 18
type input "**********"
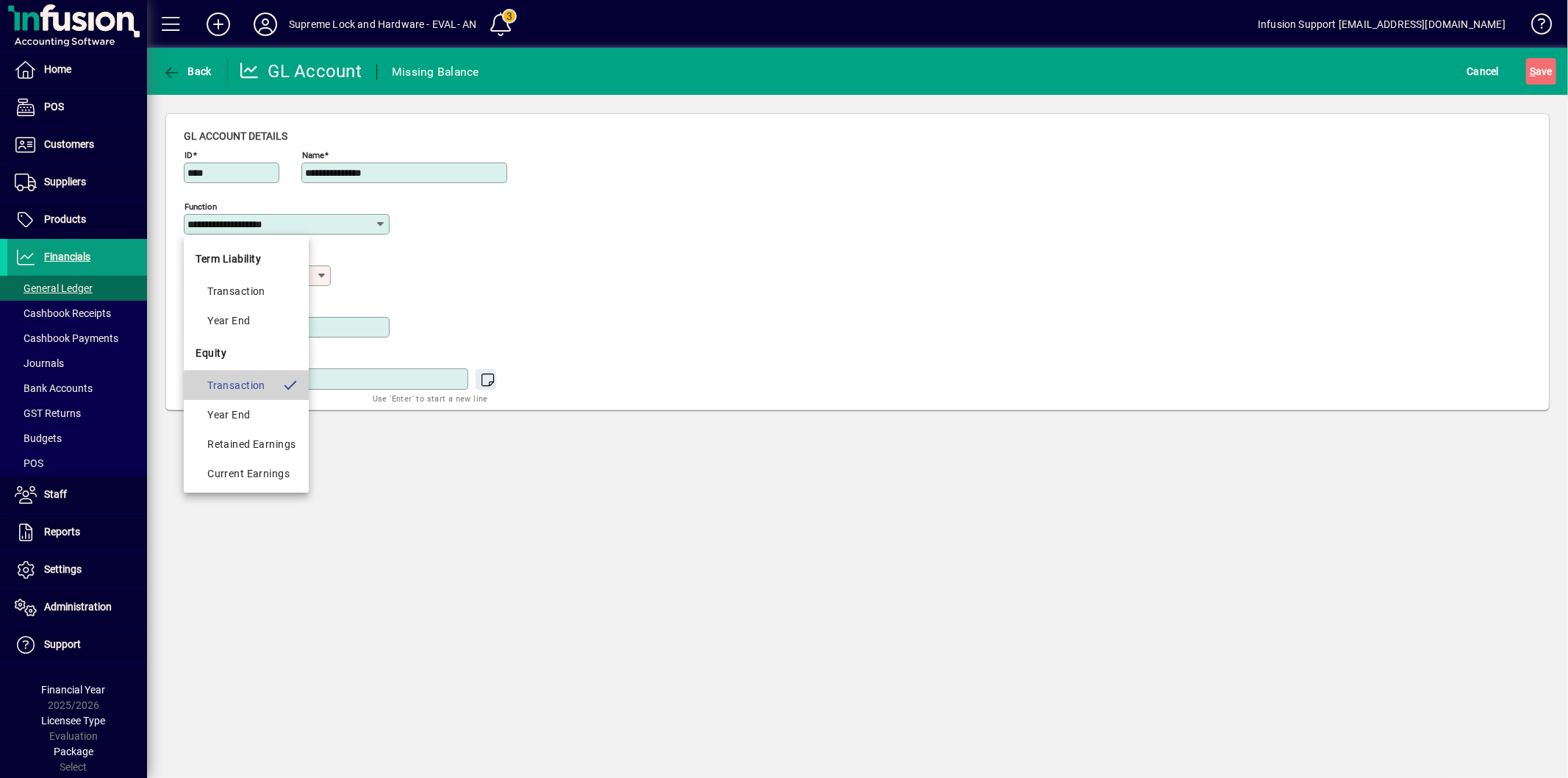
type input "**********"
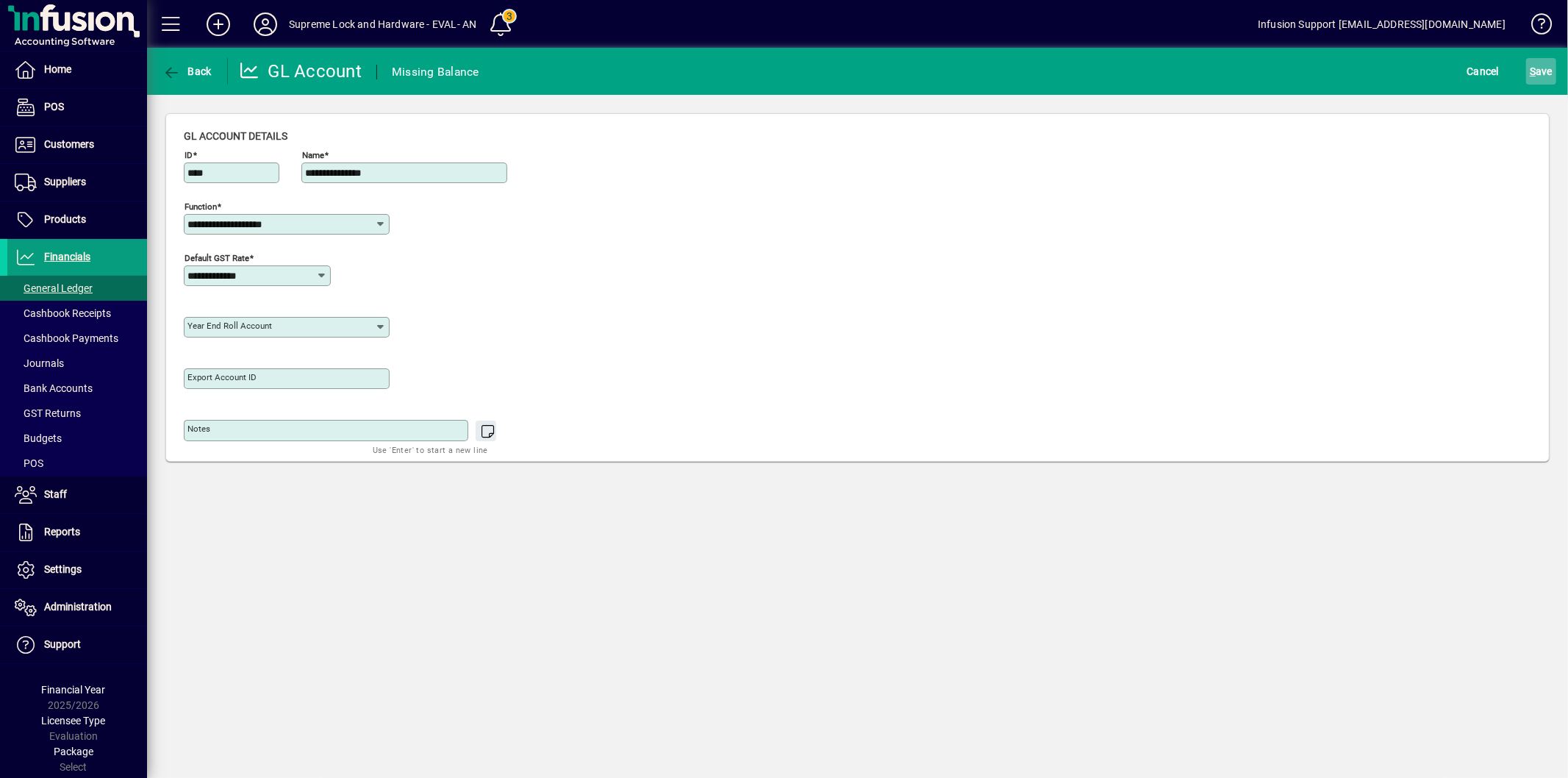
click at [1537, 70] on span "S ave" at bounding box center [1541, 70] width 22 height 23
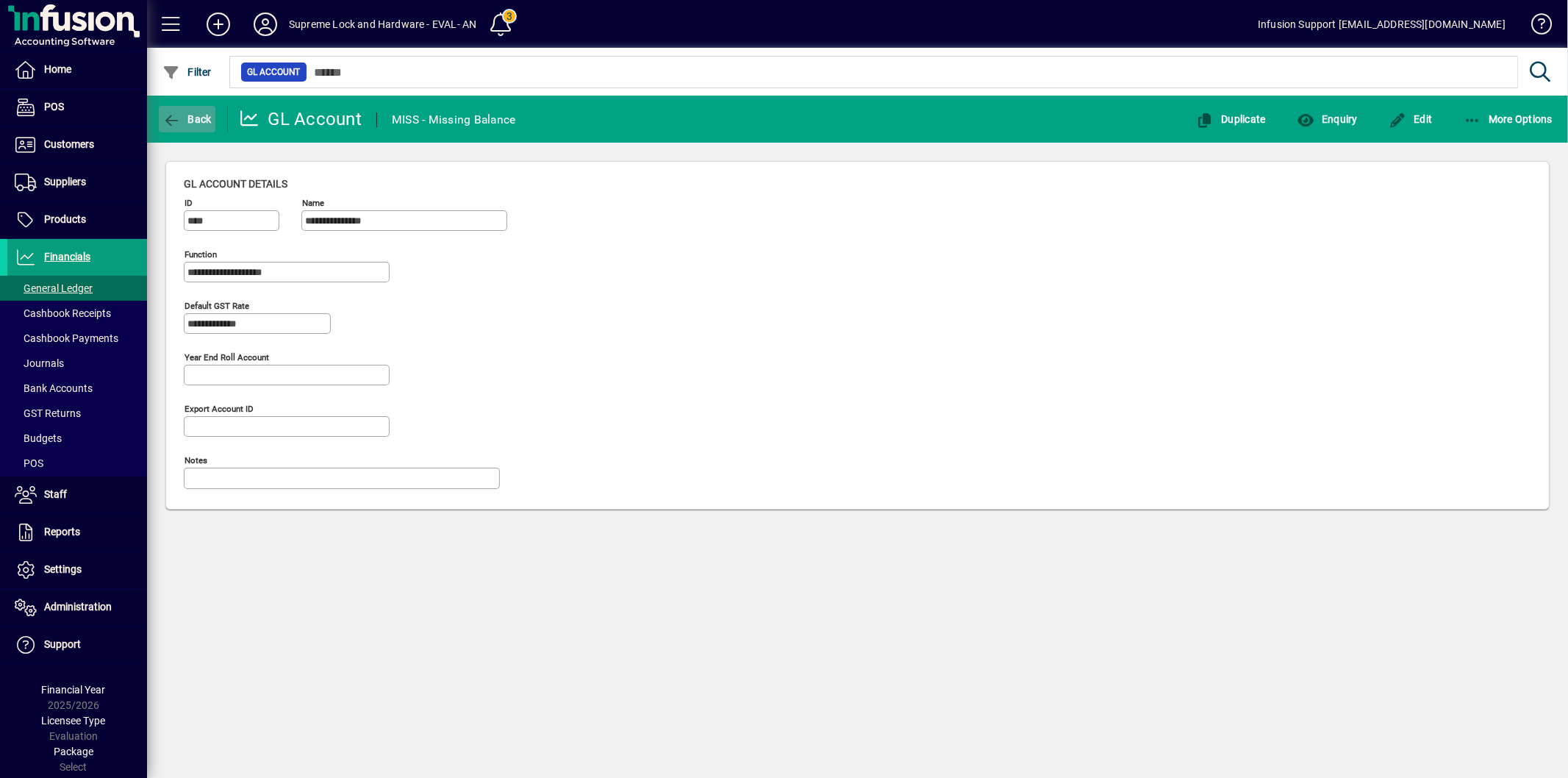
click at [185, 103] on span "button" at bounding box center [186, 119] width 57 height 35
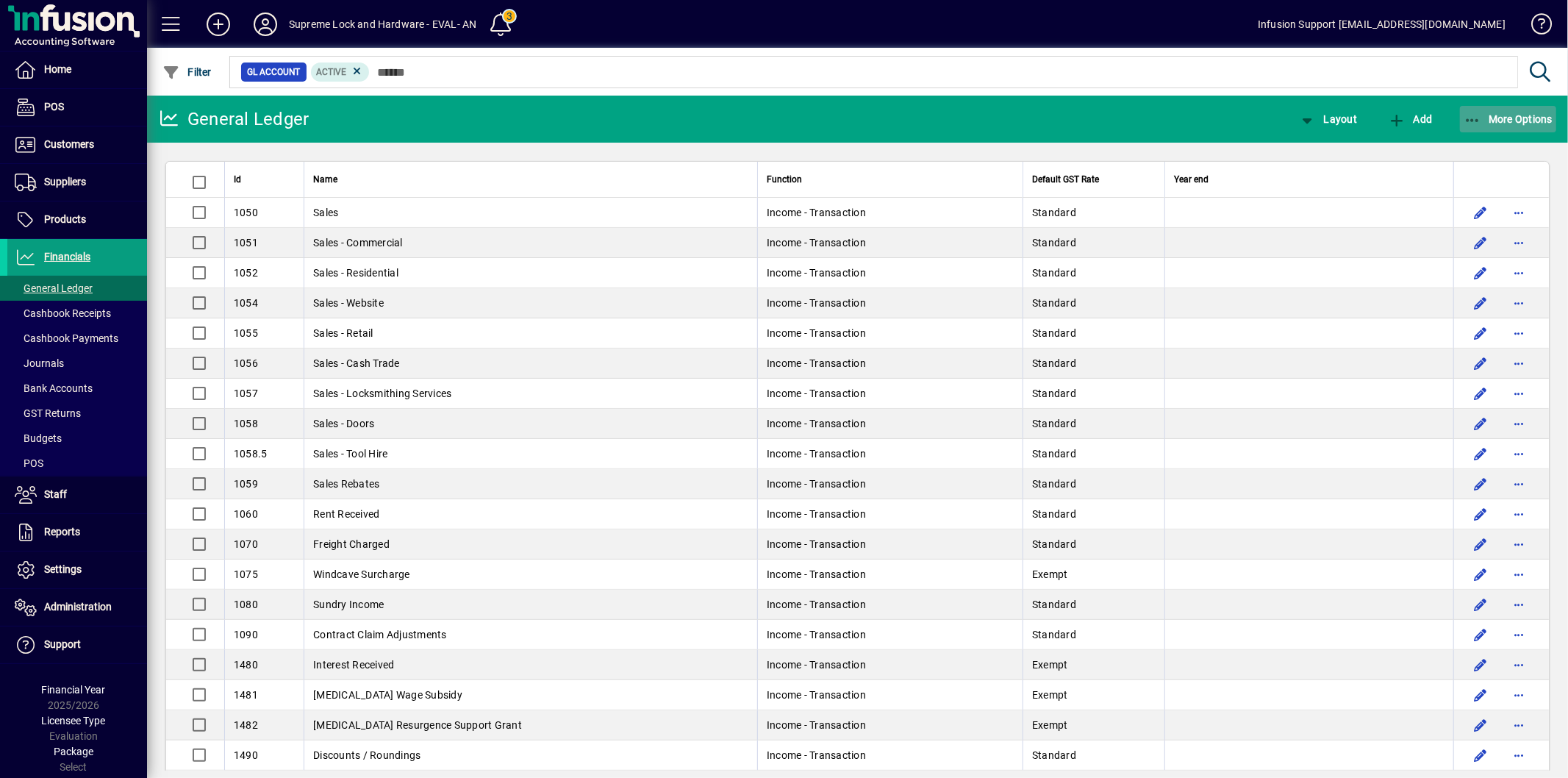
click at [1478, 122] on icon "button" at bounding box center [1473, 121] width 18 height 14
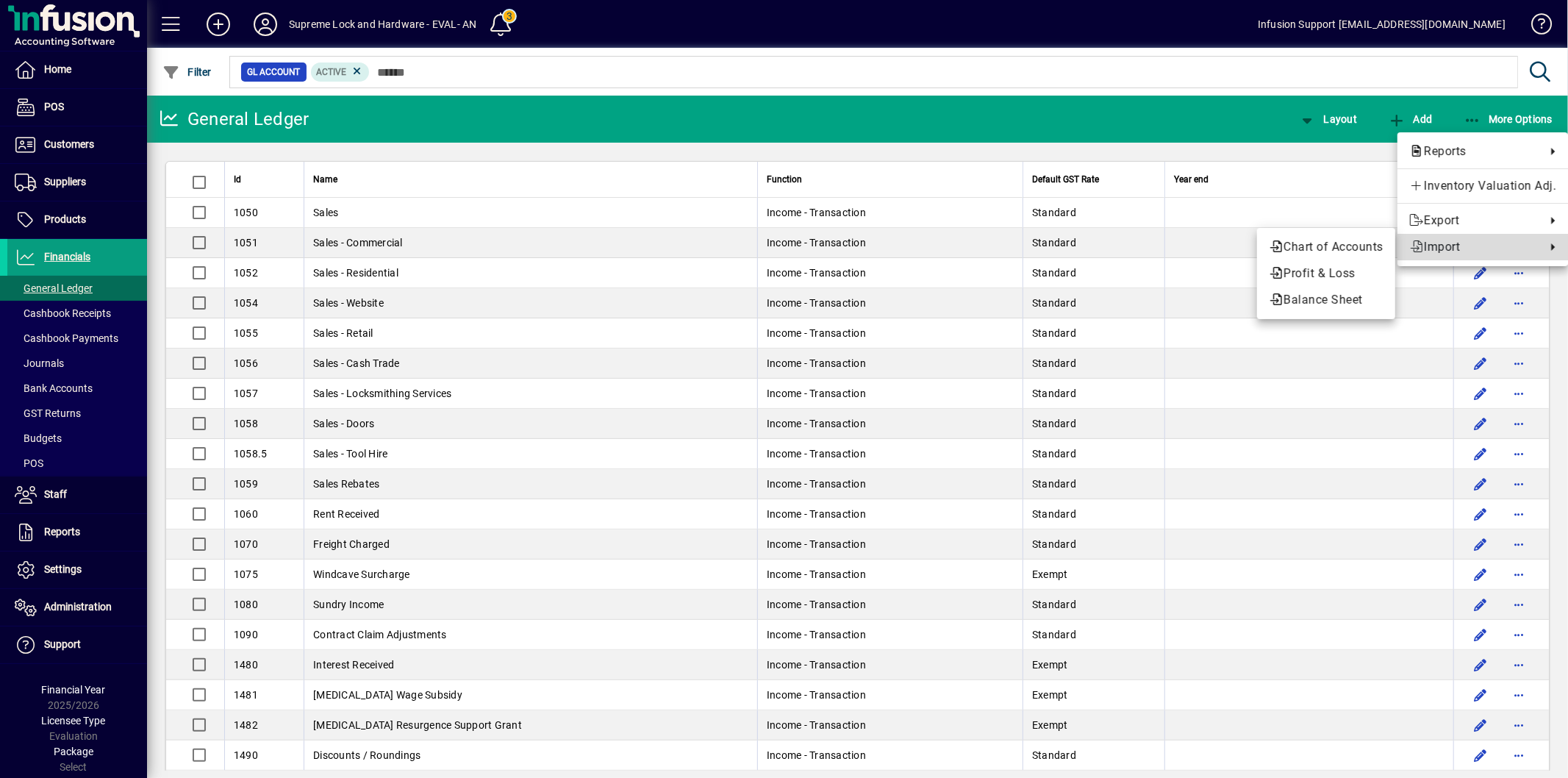
click at [1456, 254] on span "Import" at bounding box center [1474, 247] width 130 height 18
click at [1341, 309] on button "Balance Sheet" at bounding box center [1326, 299] width 138 height 26
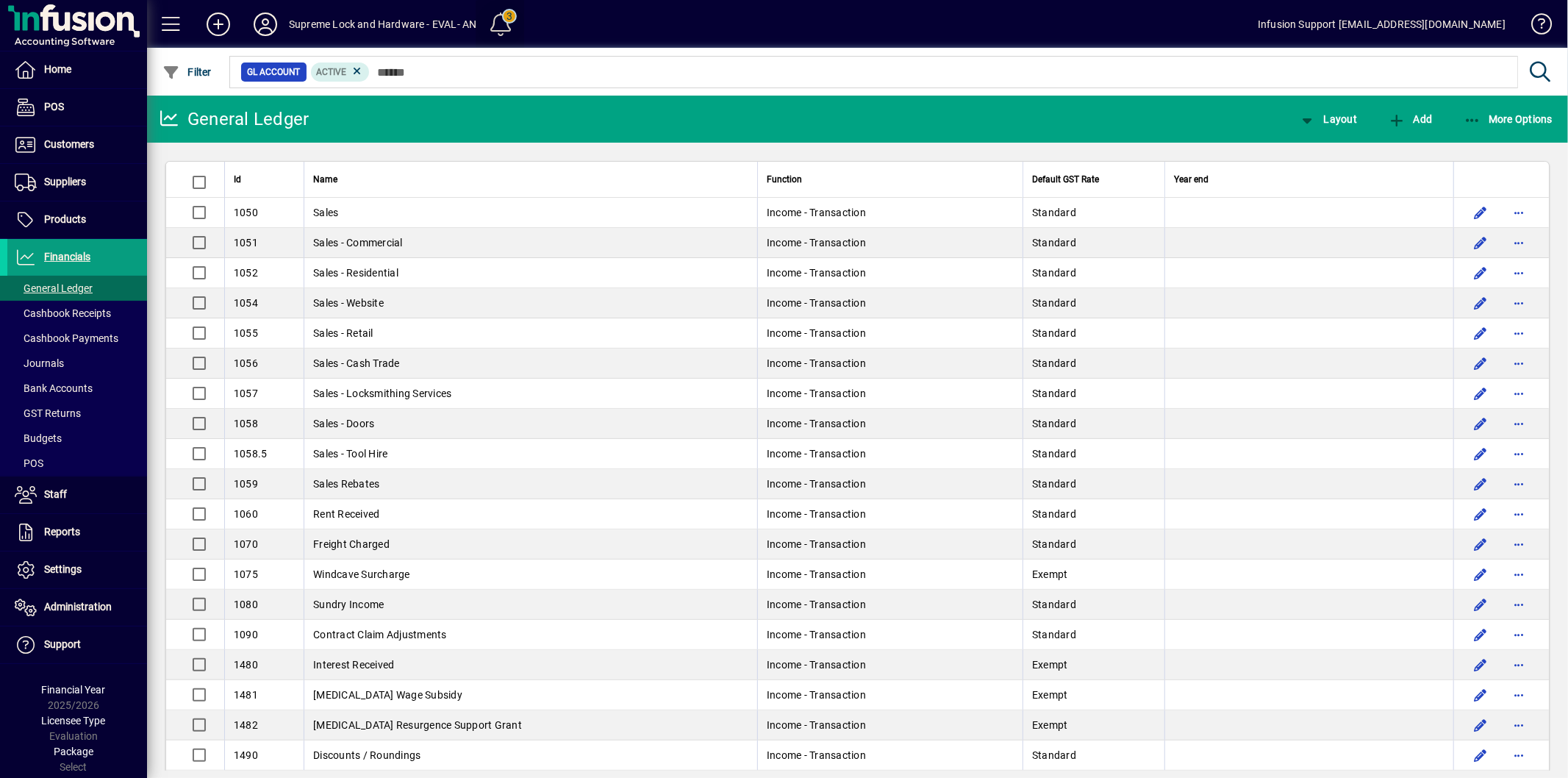
click at [501, 26] on span at bounding box center [501, 24] width 35 height 35
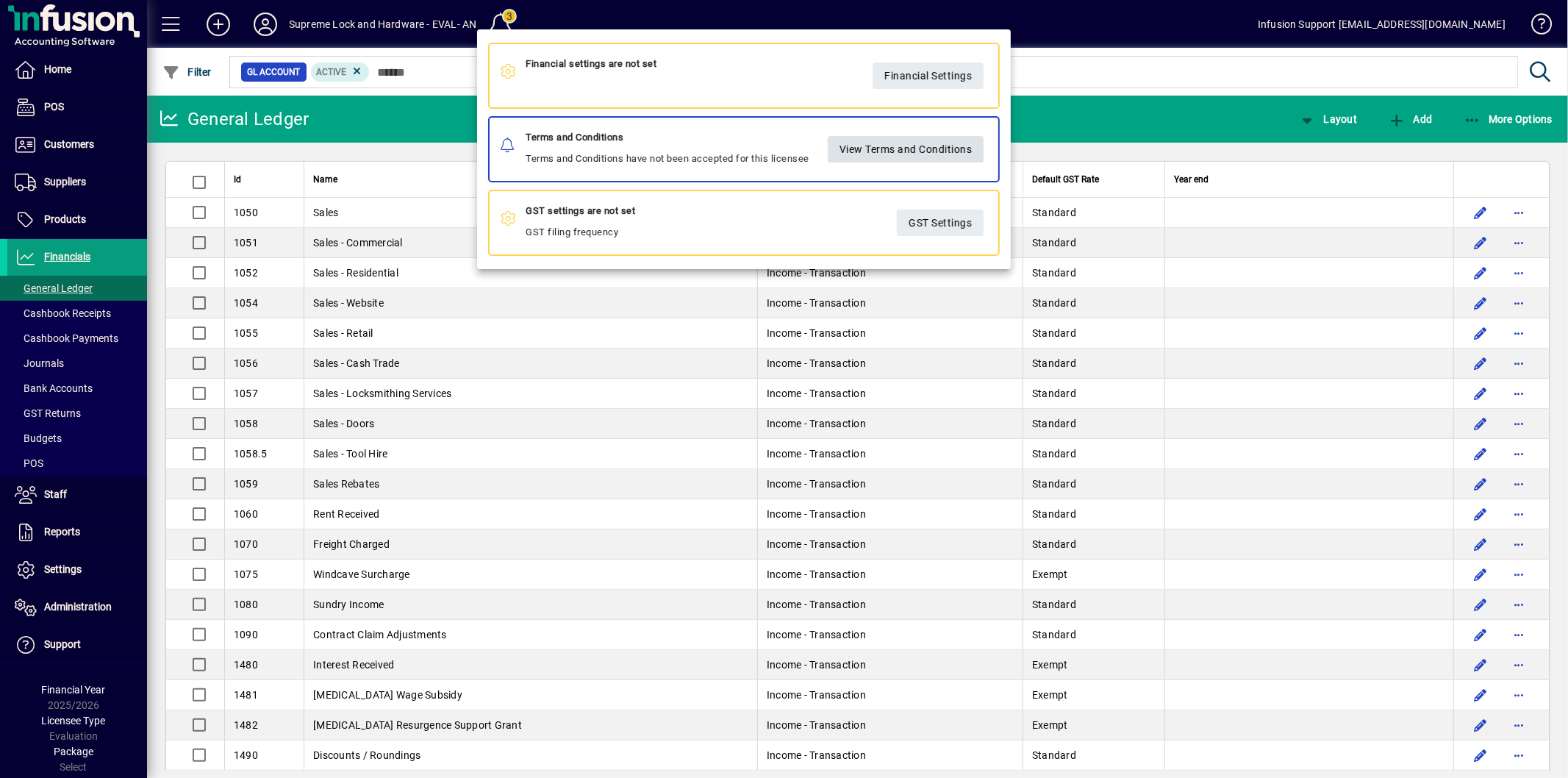
click at [941, 146] on span "View Terms and Conditions" at bounding box center [905, 149] width 133 height 24
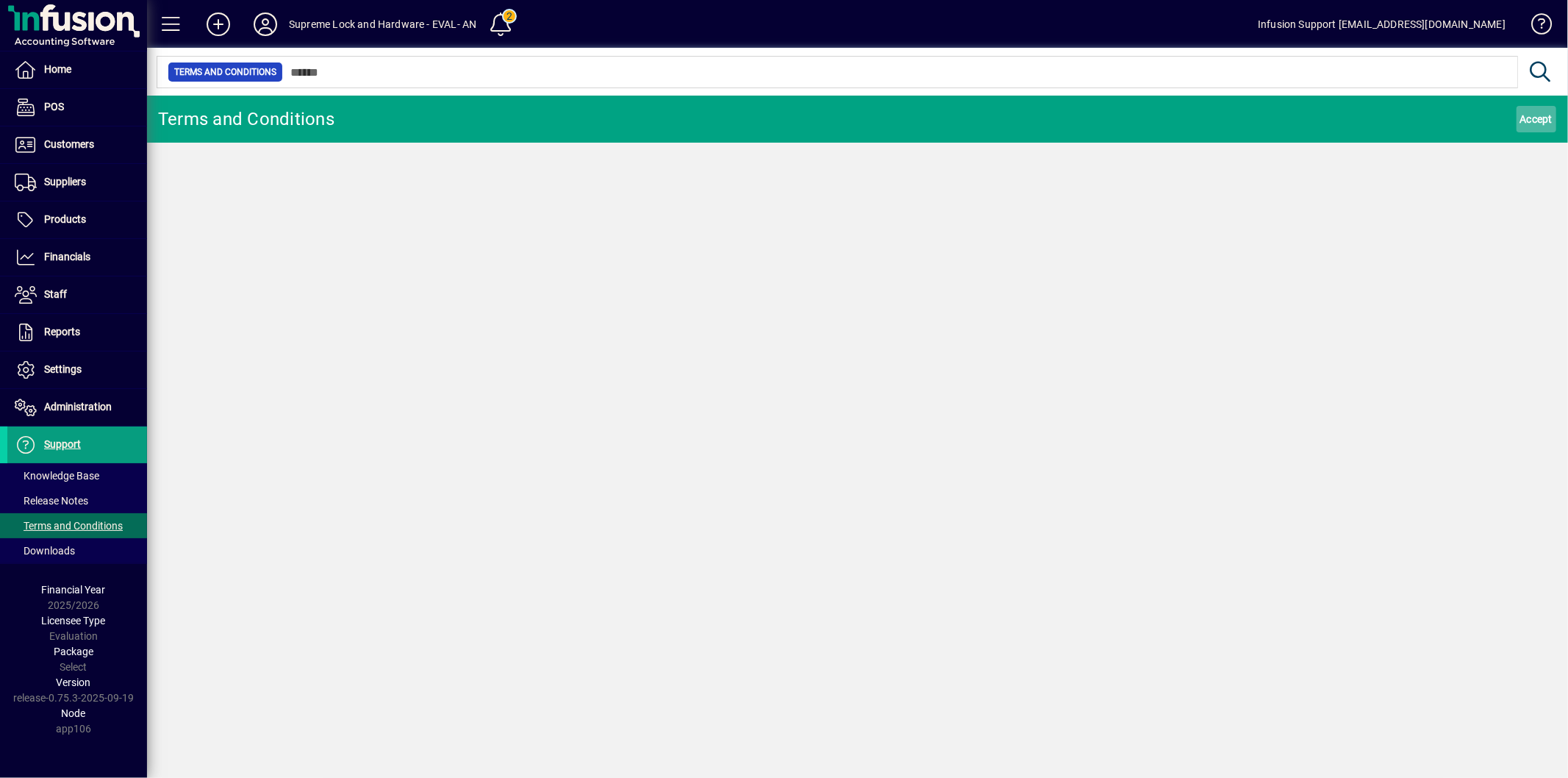
click at [1542, 118] on span "Accept" at bounding box center [1536, 118] width 33 height 23
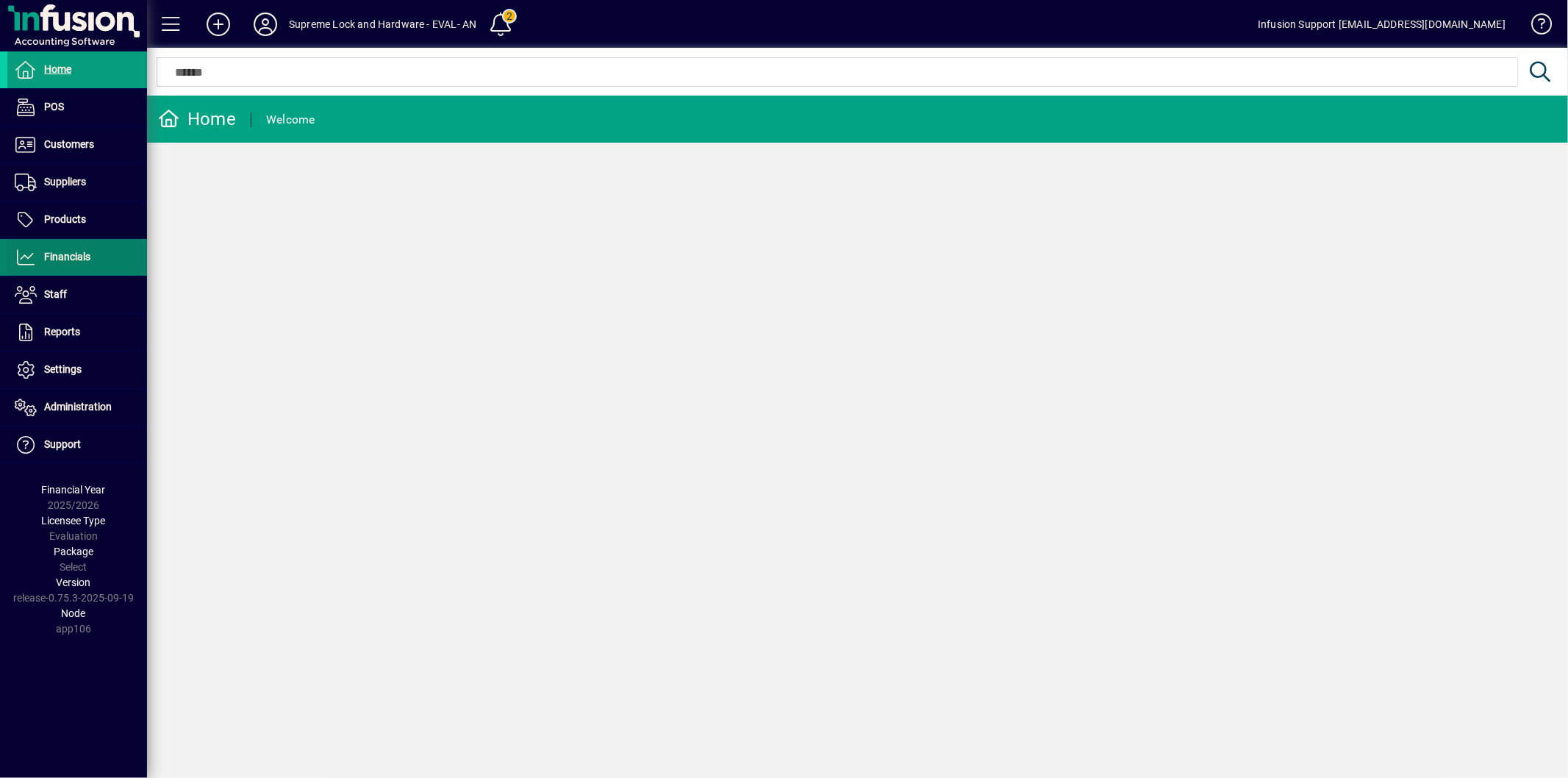
click at [70, 249] on span "Financials" at bounding box center [49, 258] width 83 height 18
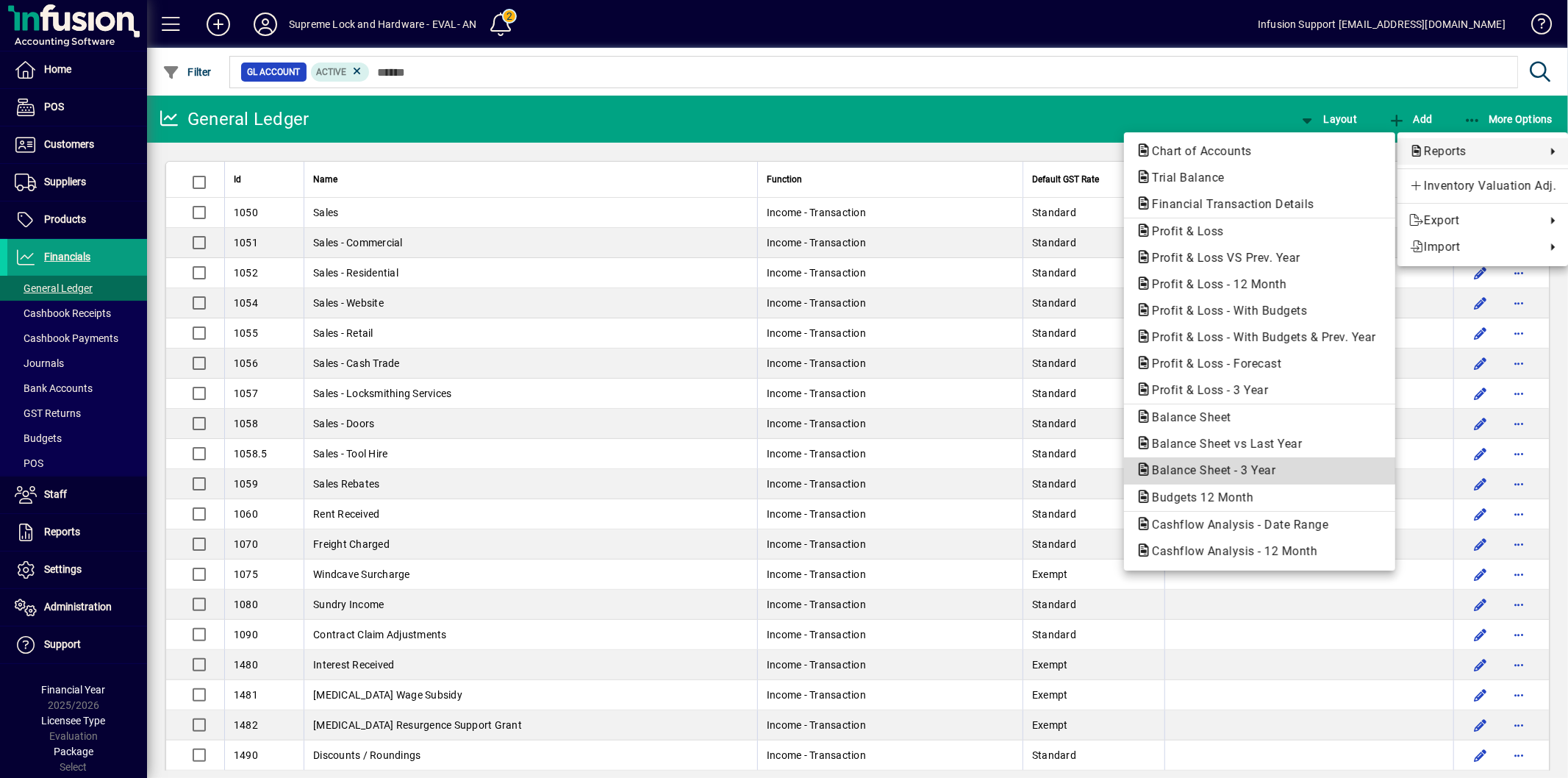
click at [1262, 461] on button "Balance Sheet - 3 Year" at bounding box center [1259, 471] width 271 height 26
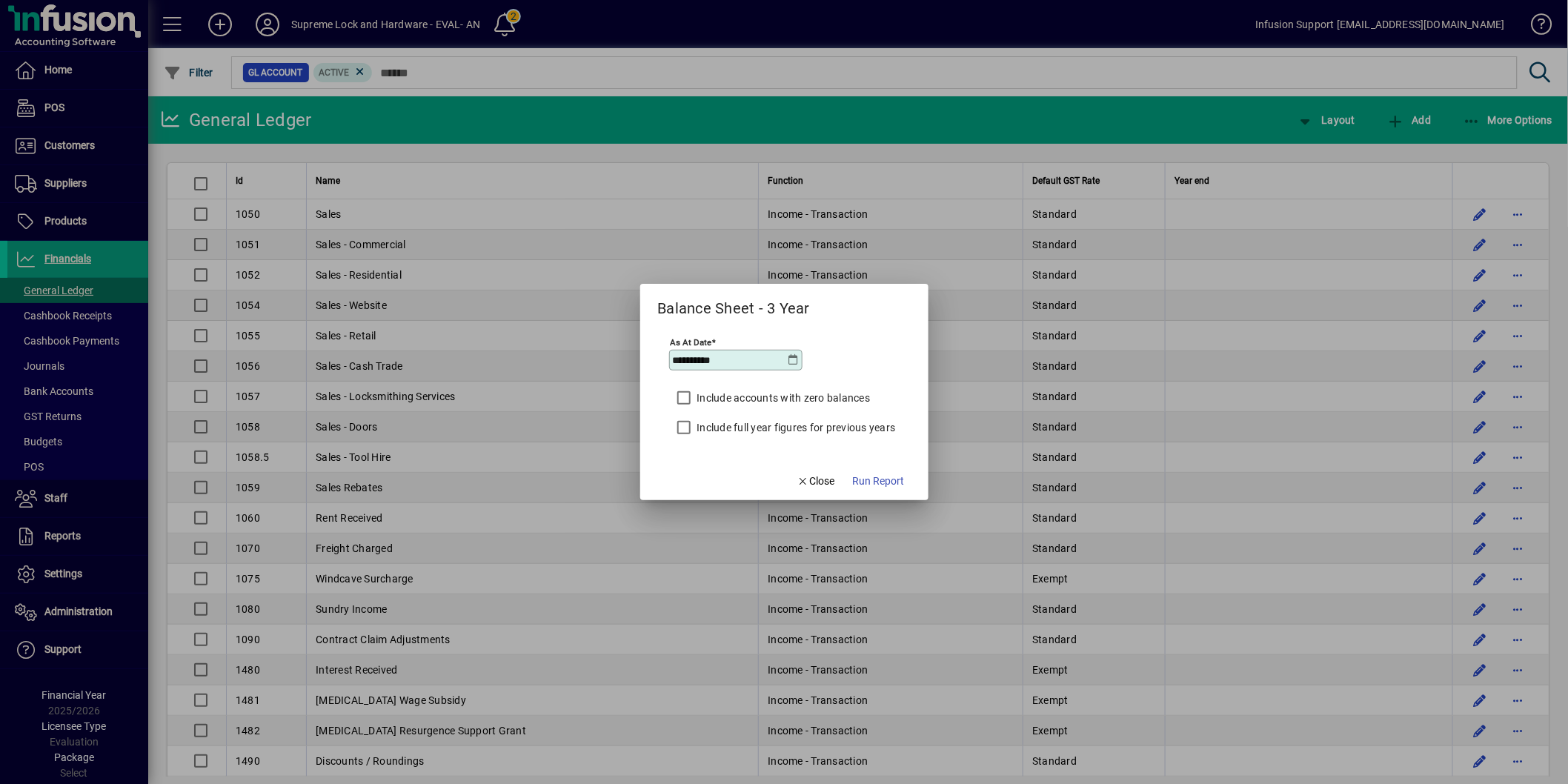
click at [779, 424] on label "Include full year figures for previous years" at bounding box center [795, 427] width 202 height 15
click at [872, 474] on span "Run Report" at bounding box center [879, 481] width 52 height 15
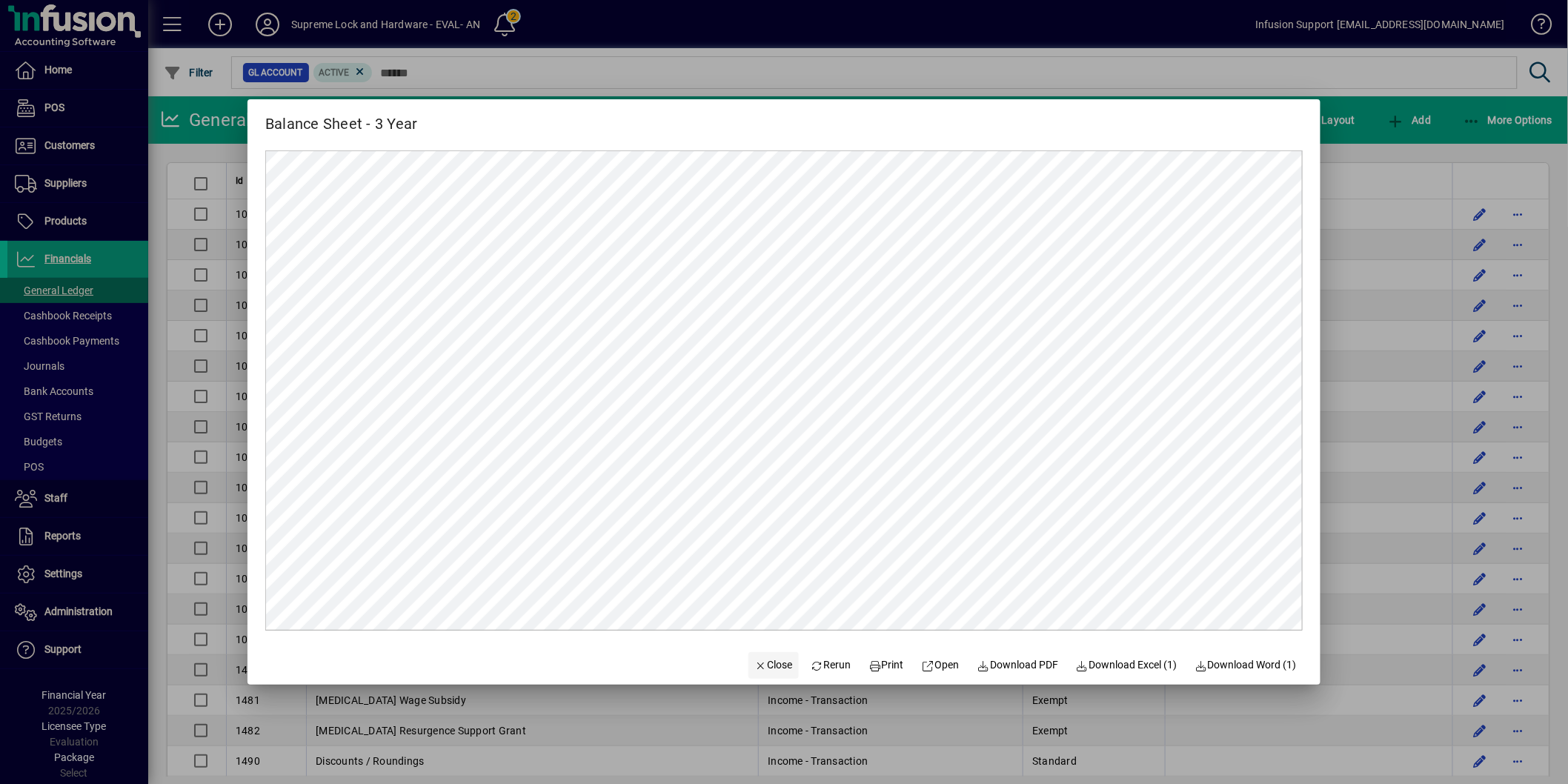
click at [757, 661] on span "Close" at bounding box center [774, 665] width 39 height 15
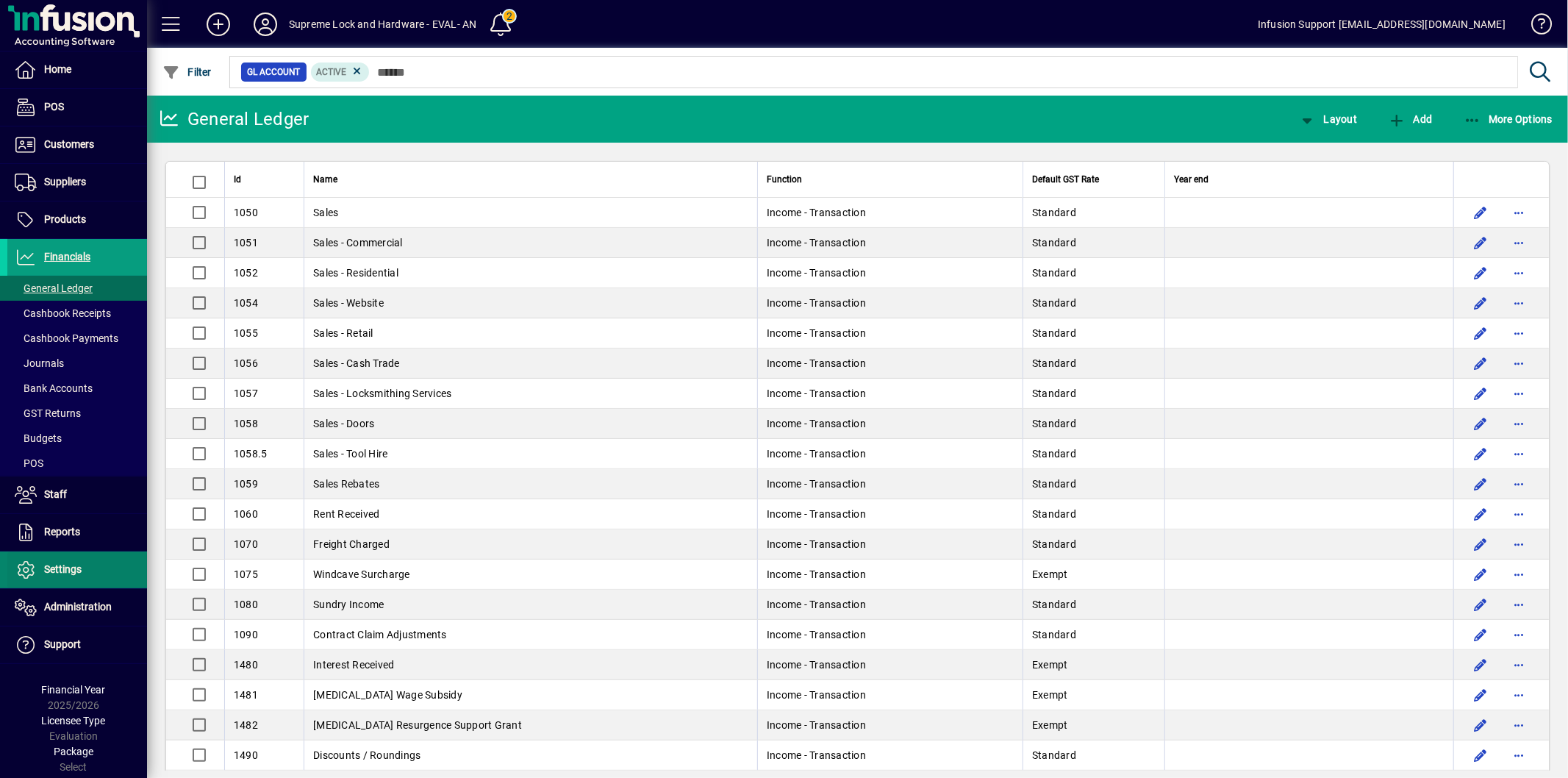
click at [103, 571] on span at bounding box center [77, 570] width 140 height 35
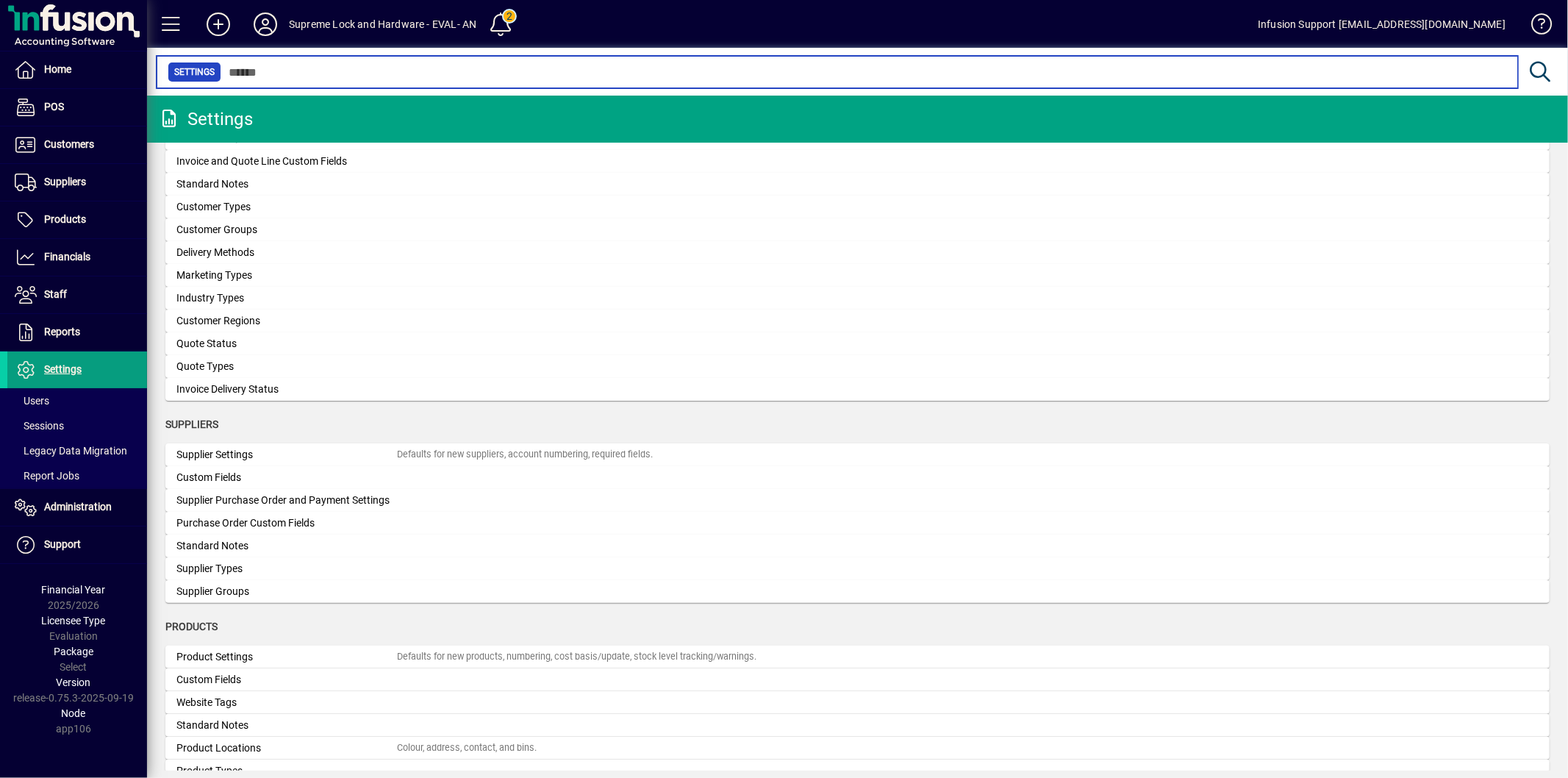
scroll to position [1227, 0]
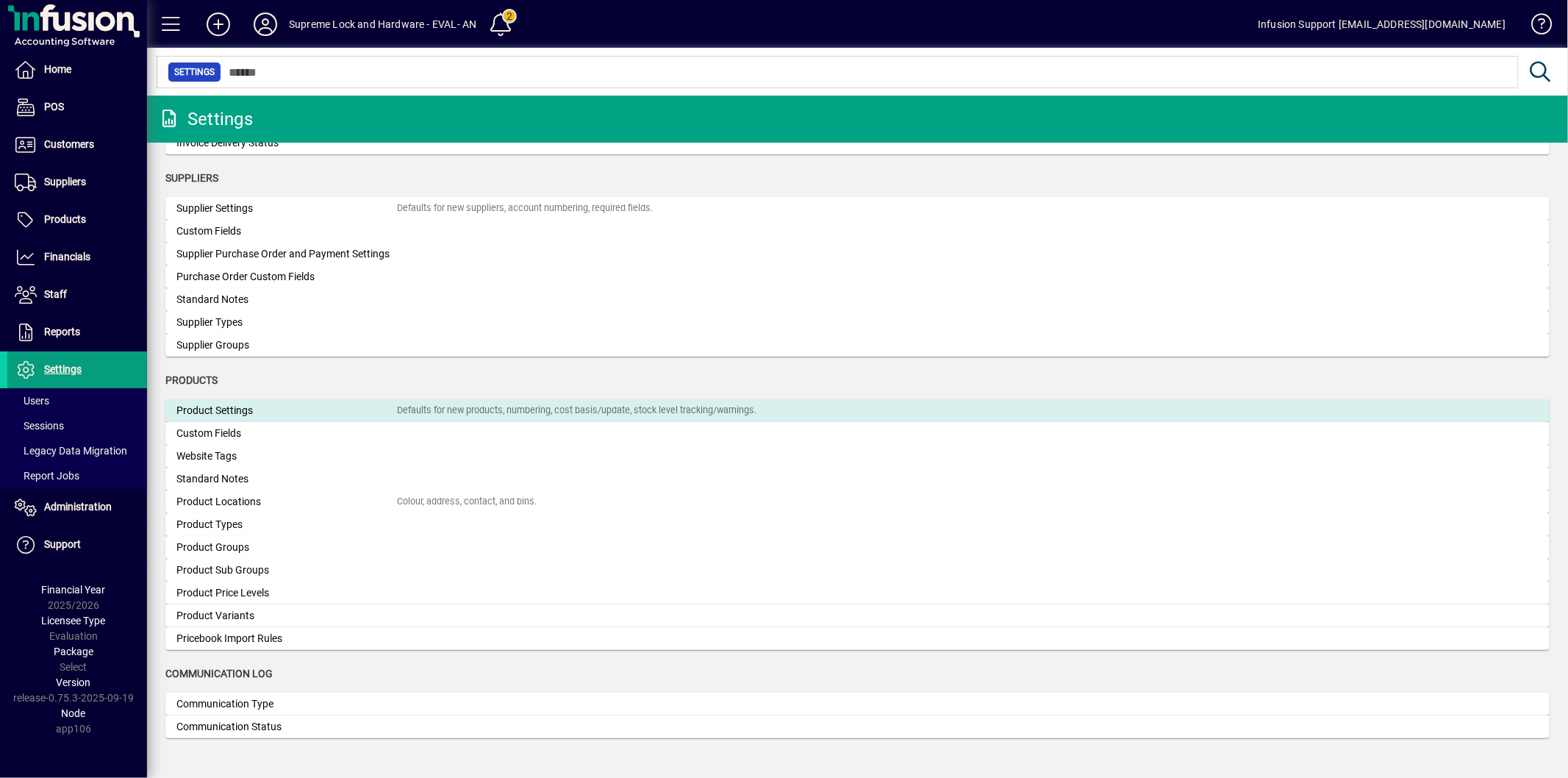
click at [316, 407] on div "Product Settings" at bounding box center [287, 411] width 221 height 15
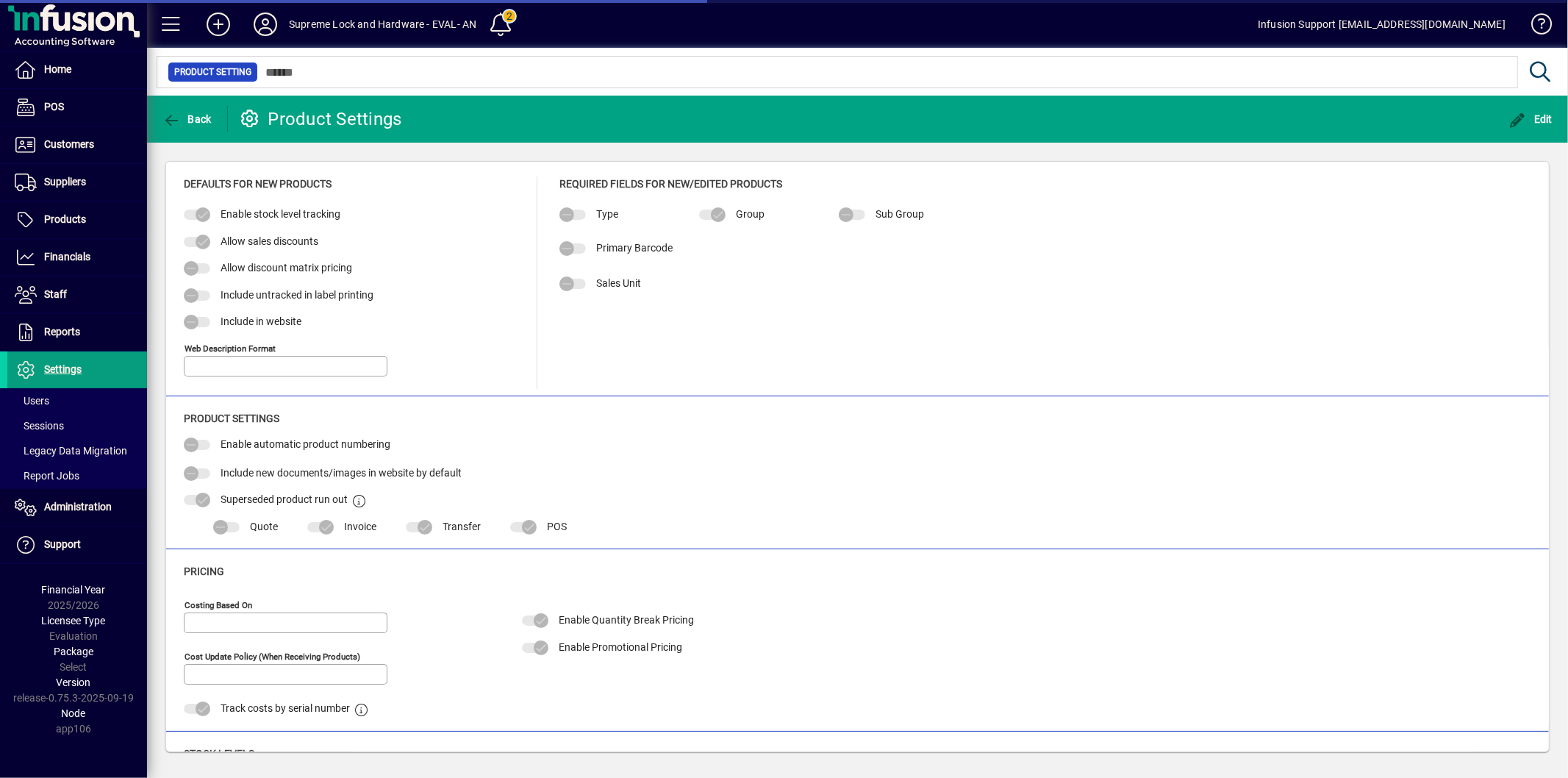
type input "**********"
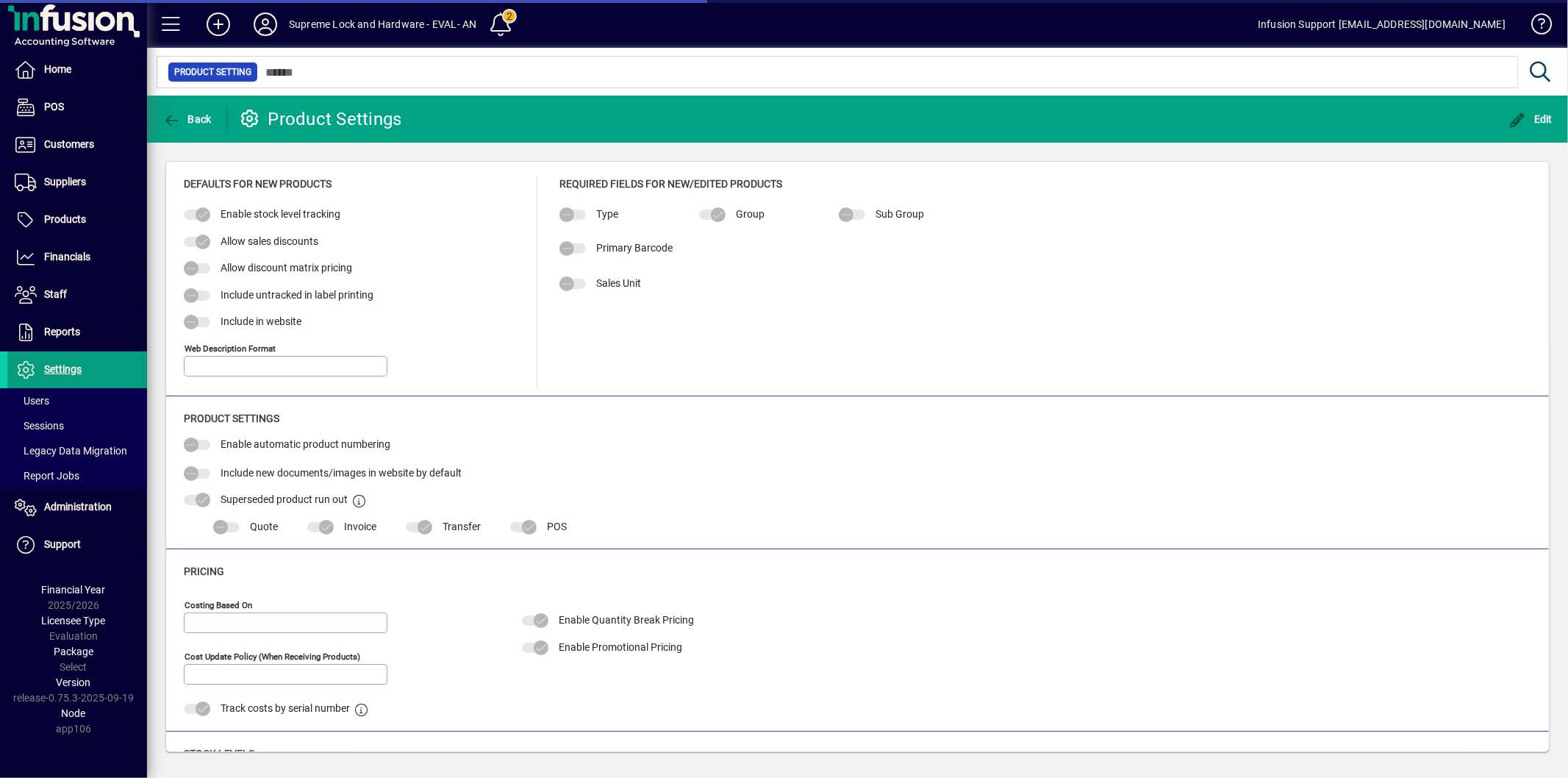
type input "**********"
